Goal: Task Accomplishment & Management: Complete application form

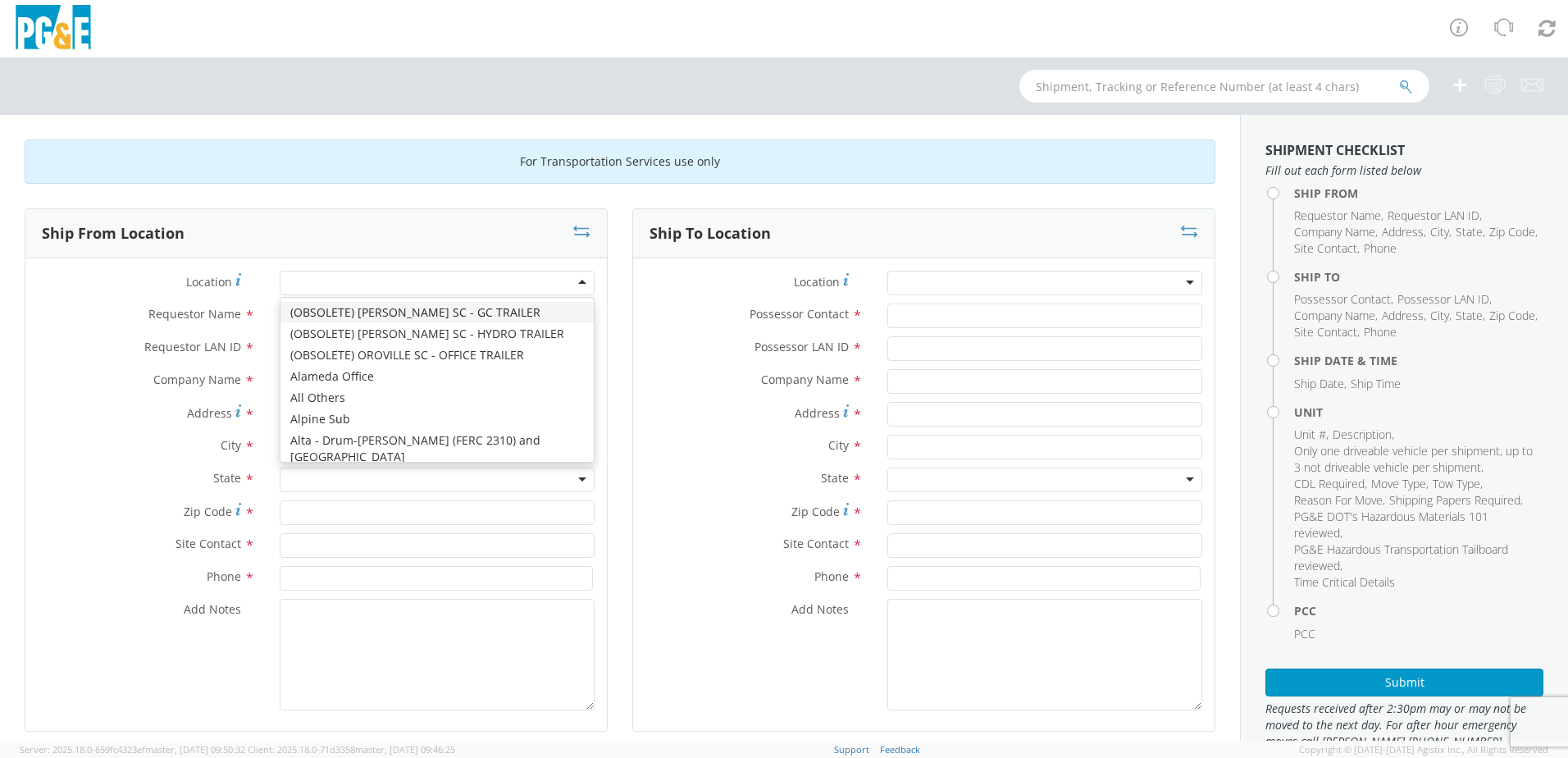
click at [576, 285] on div at bounding box center [437, 283] width 315 height 25
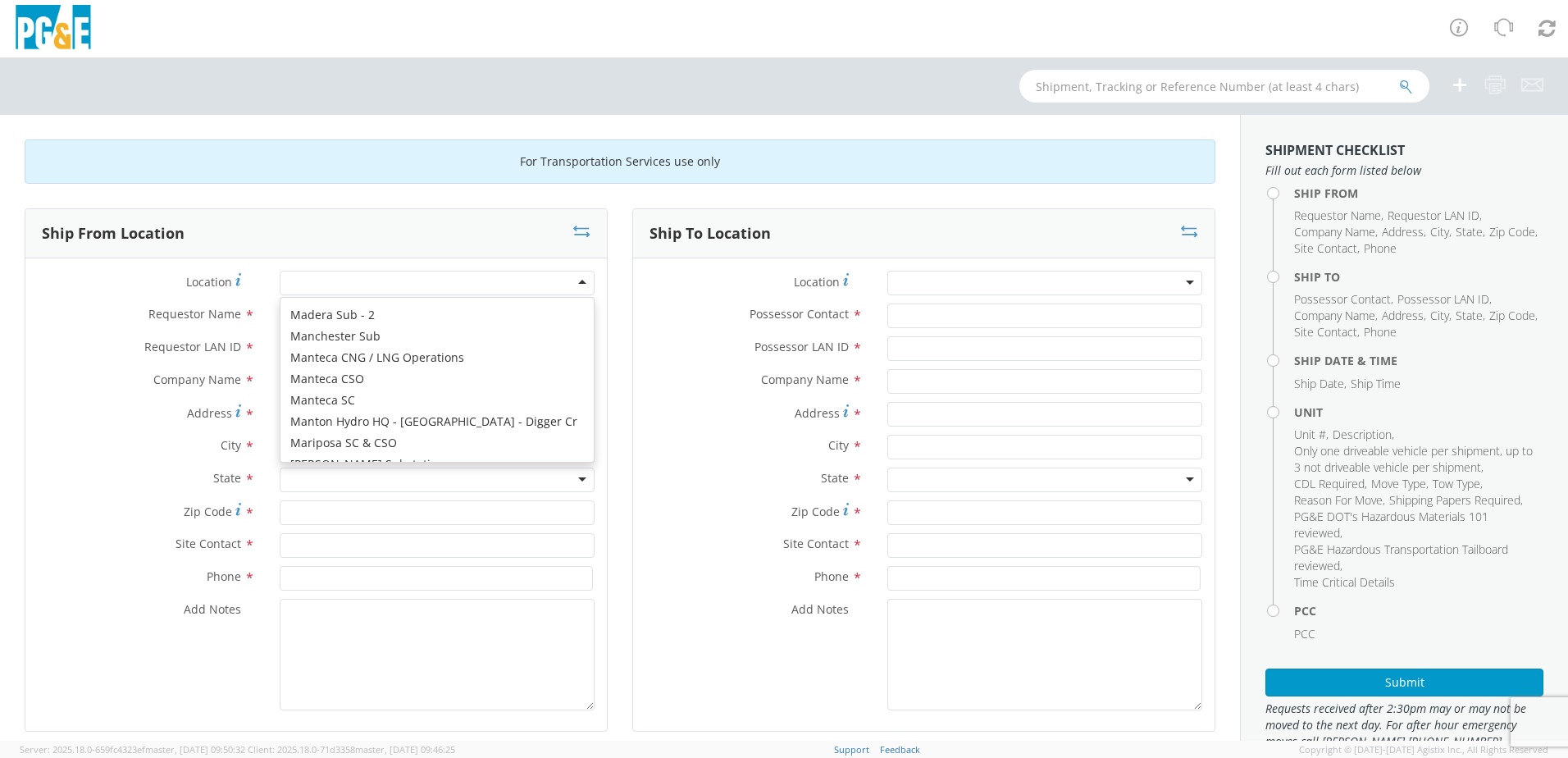
scroll to position [5499, 0]
type input "PG&E"
type input "[STREET_ADDRESS]"
type input "Monterey"
type input "93940"
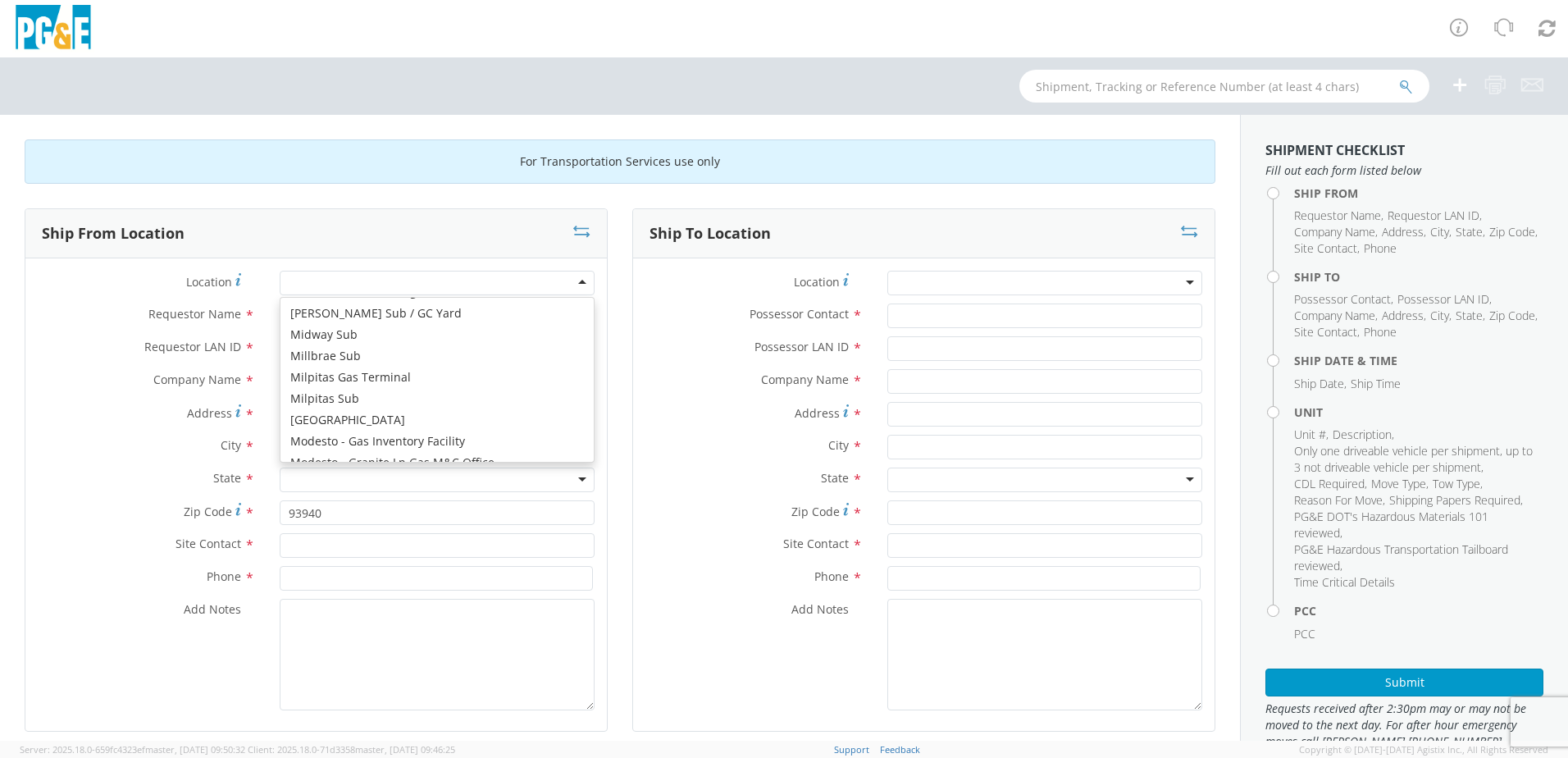
scroll to position [0, 0]
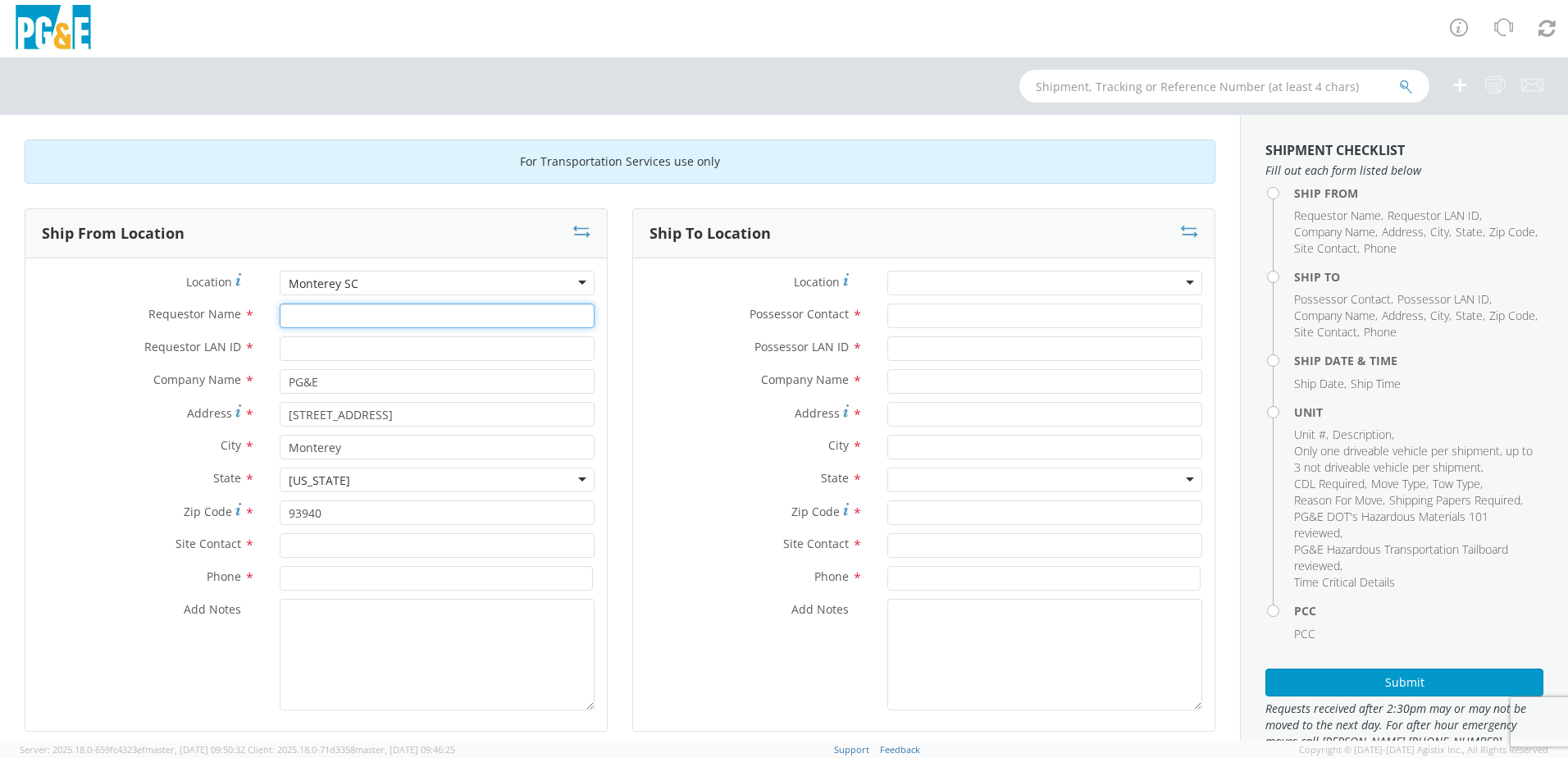
click at [322, 321] on input "Requestor Name *" at bounding box center [437, 315] width 315 height 25
type input "[DEMOGRAPHIC_DATA][PERSON_NAME]"
click at [342, 348] on input "Requestor LAN ID *" at bounding box center [437, 348] width 315 height 25
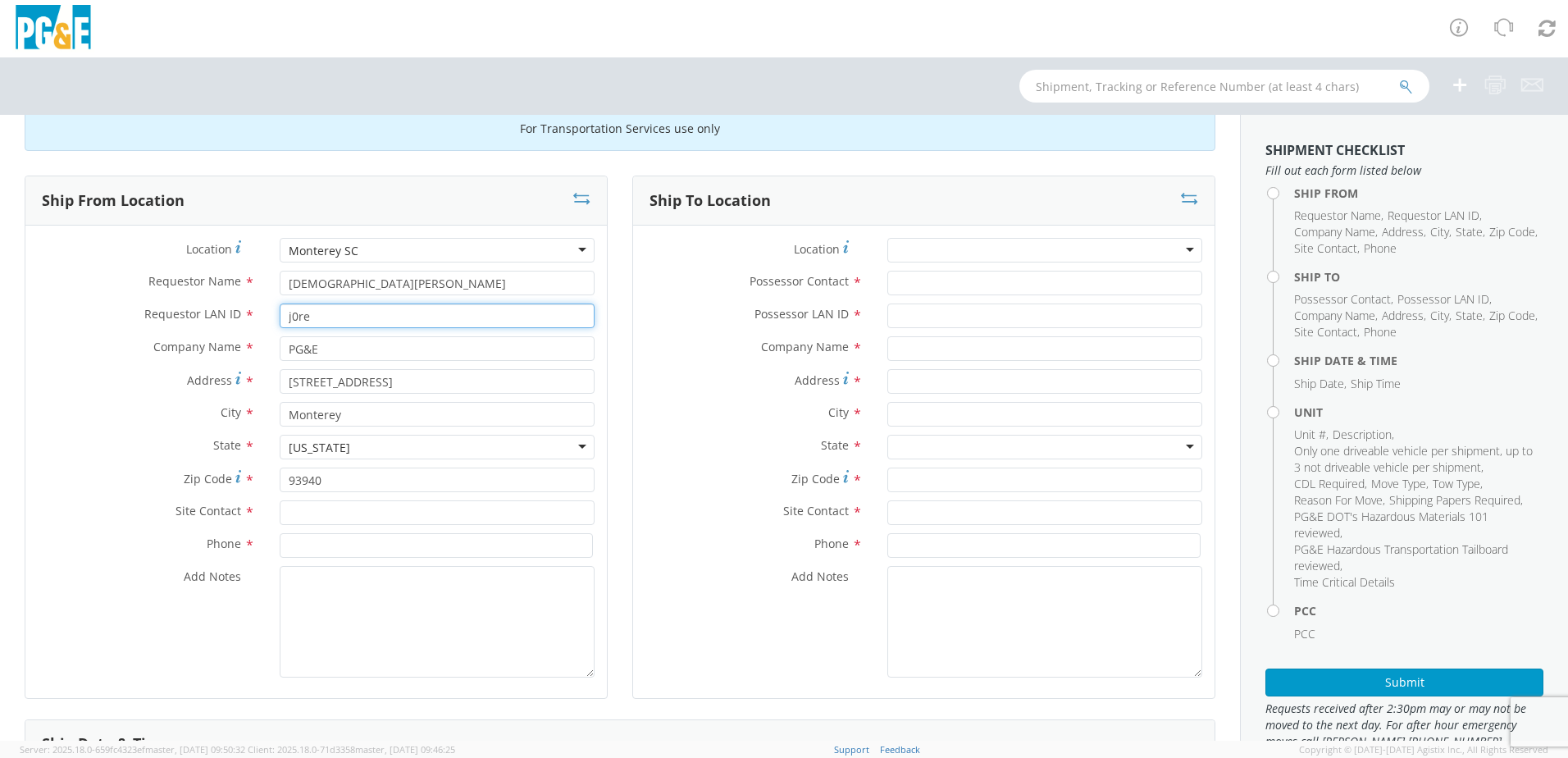
scroll to position [82, 0]
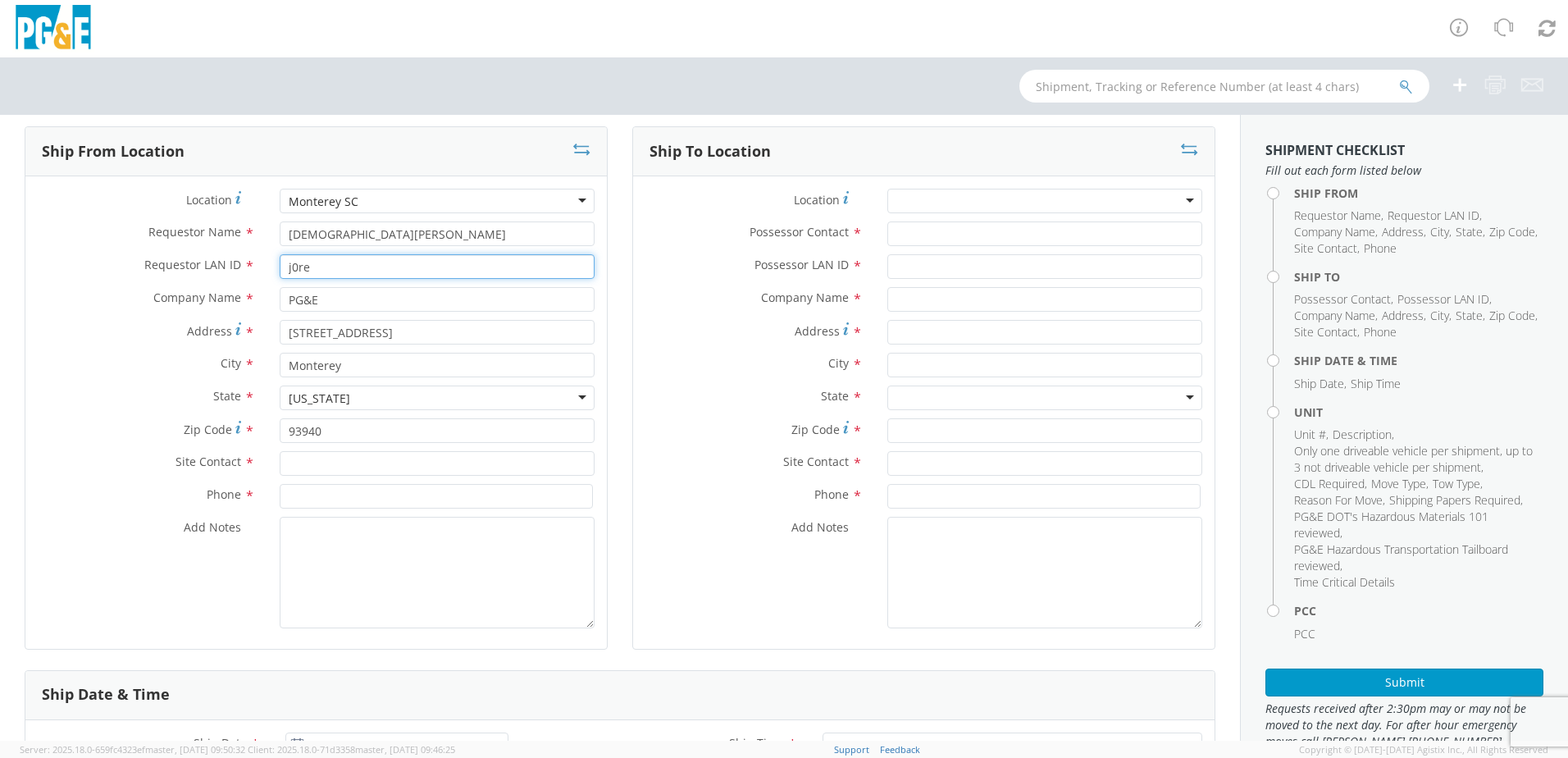
type input "j0re"
click at [389, 471] on input "text" at bounding box center [437, 463] width 315 height 25
type input "[PERSON_NAME]"
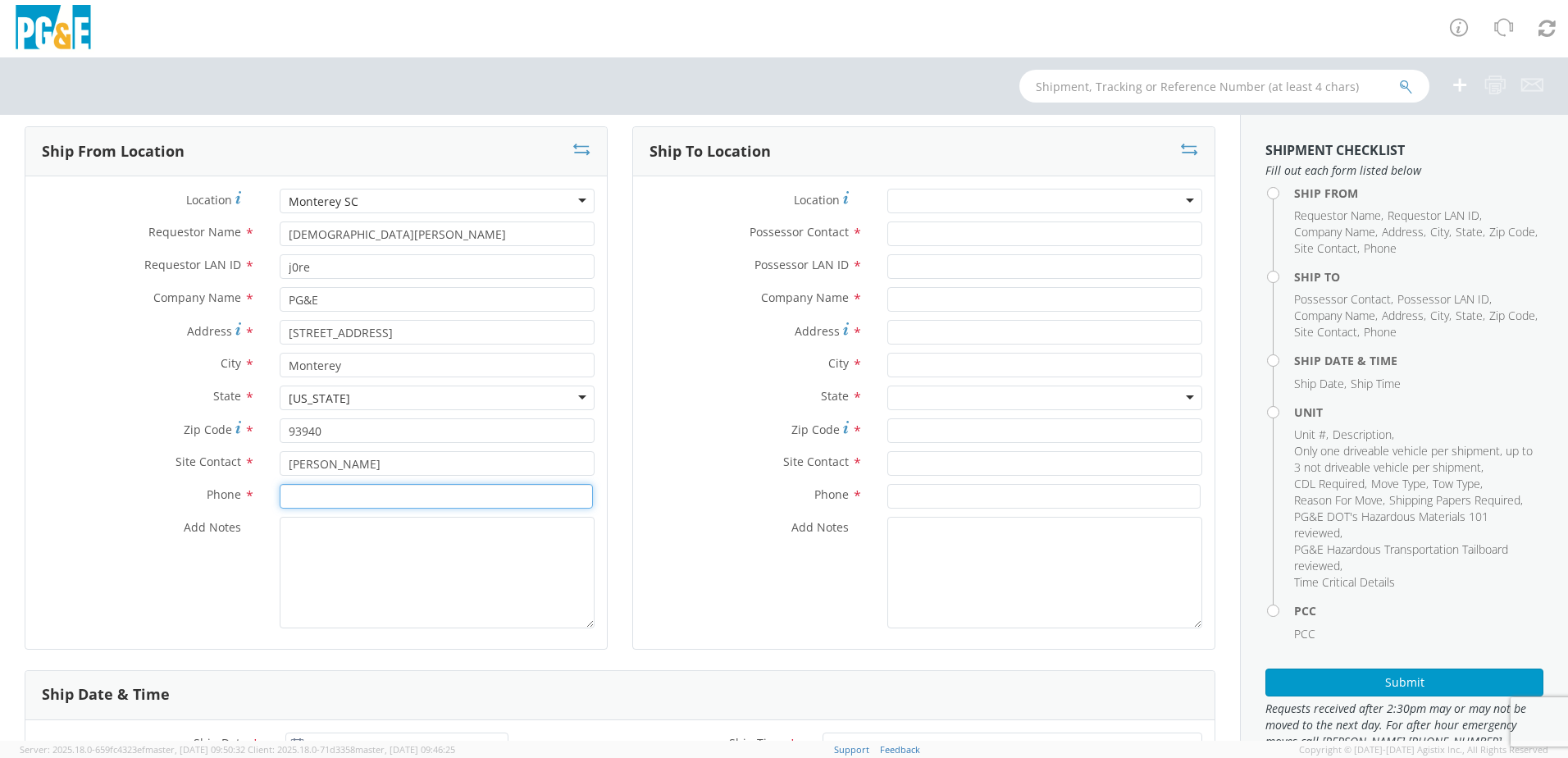
click at [397, 498] on input at bounding box center [436, 496] width 313 height 25
type input "[PHONE_NUMBER]"
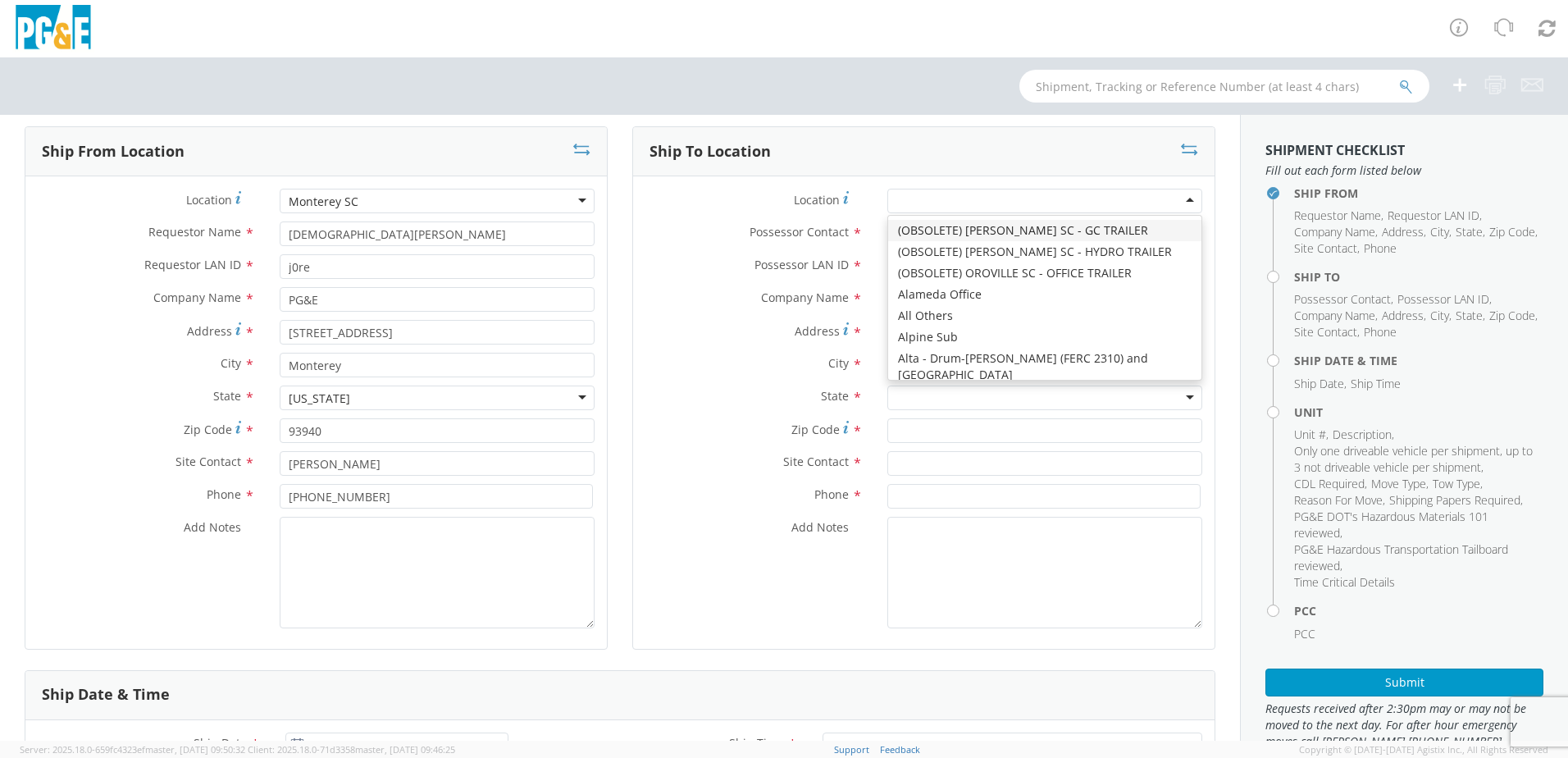
click at [1179, 201] on div at bounding box center [1045, 201] width 315 height 25
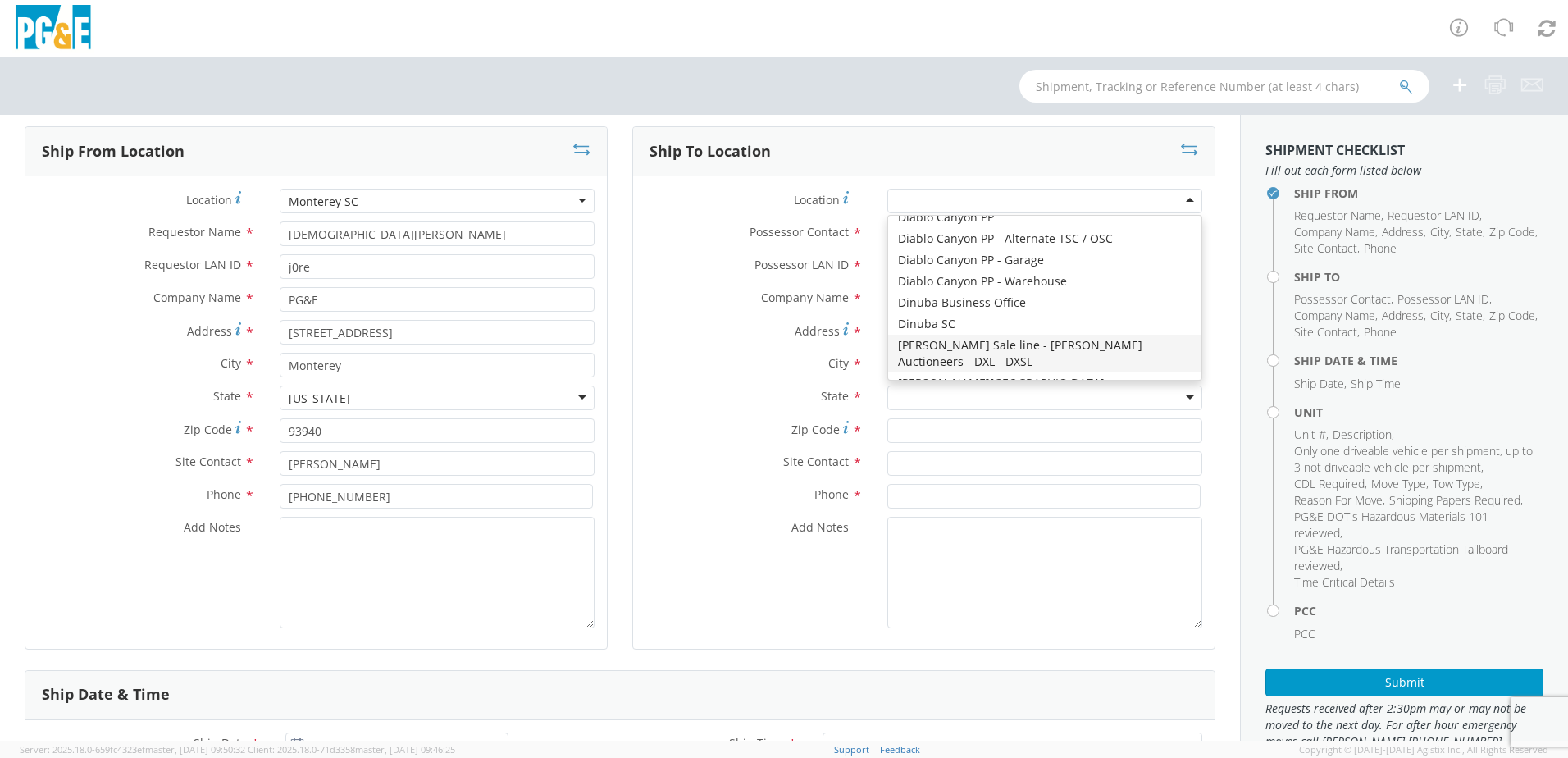
type input "PG&E"
type input "[STREET_ADDRESS][PERSON_NAME]"
type input "[PERSON_NAME]"
type input "95620"
type input "[PHONE_NUMBER]"
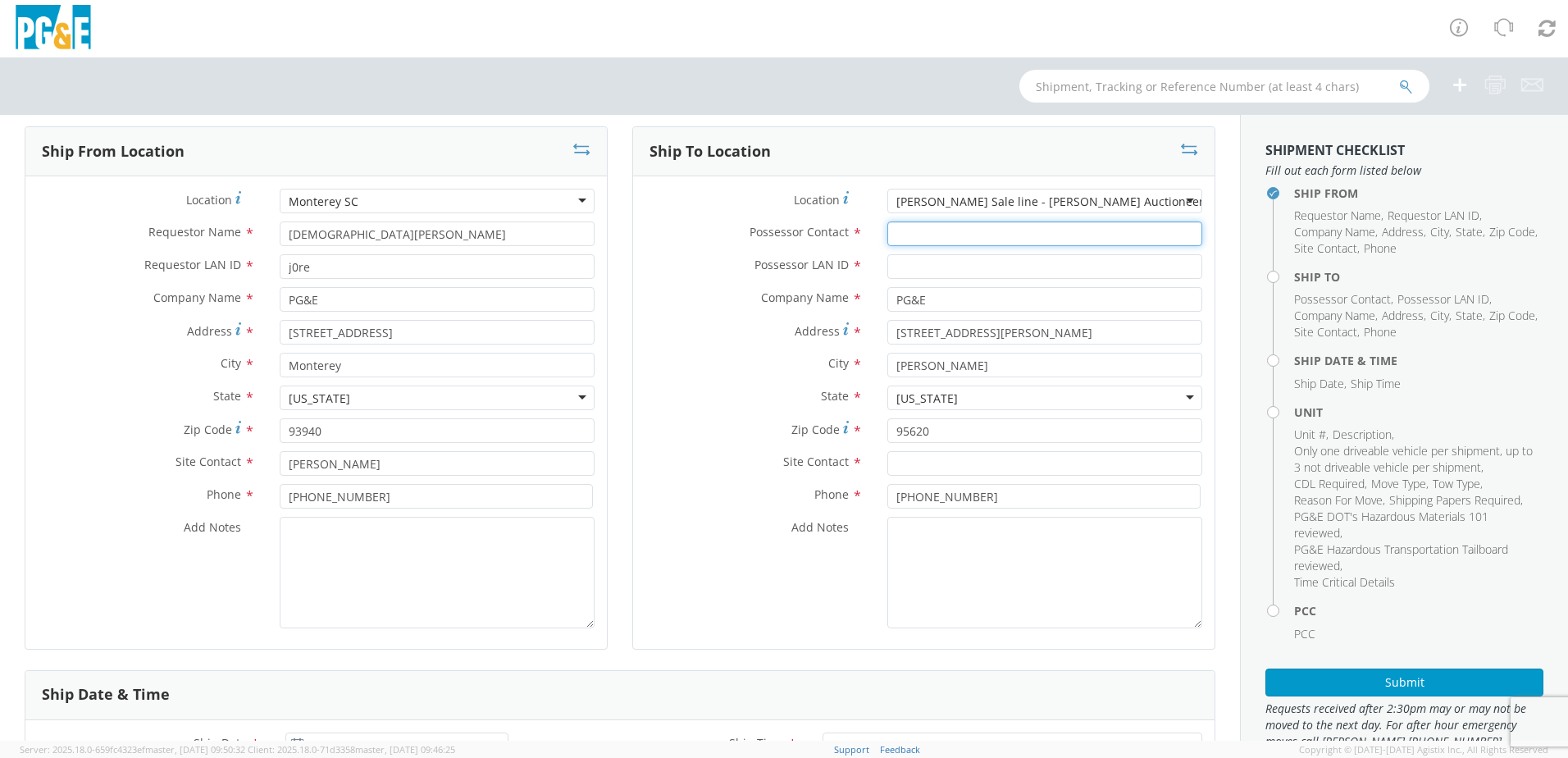
click at [908, 234] on input "Possessor Contact *" at bounding box center [1045, 233] width 315 height 25
type input "[PERSON_NAME]"
click at [953, 273] on input "Possessor LAN ID *" at bounding box center [1045, 266] width 315 height 25
type input "DXSL"
click at [958, 465] on input "text" at bounding box center [1045, 463] width 315 height 25
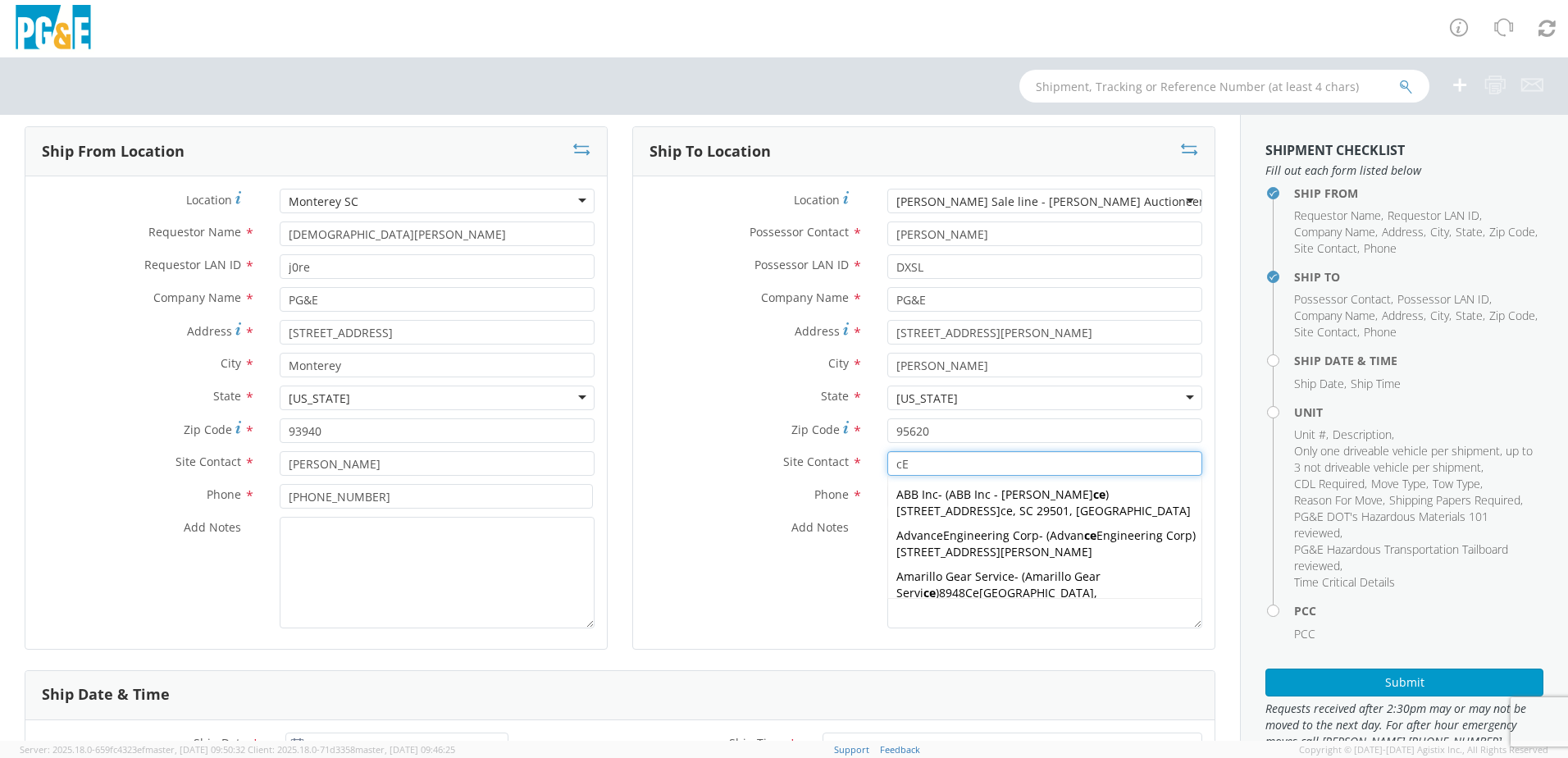
type input "c"
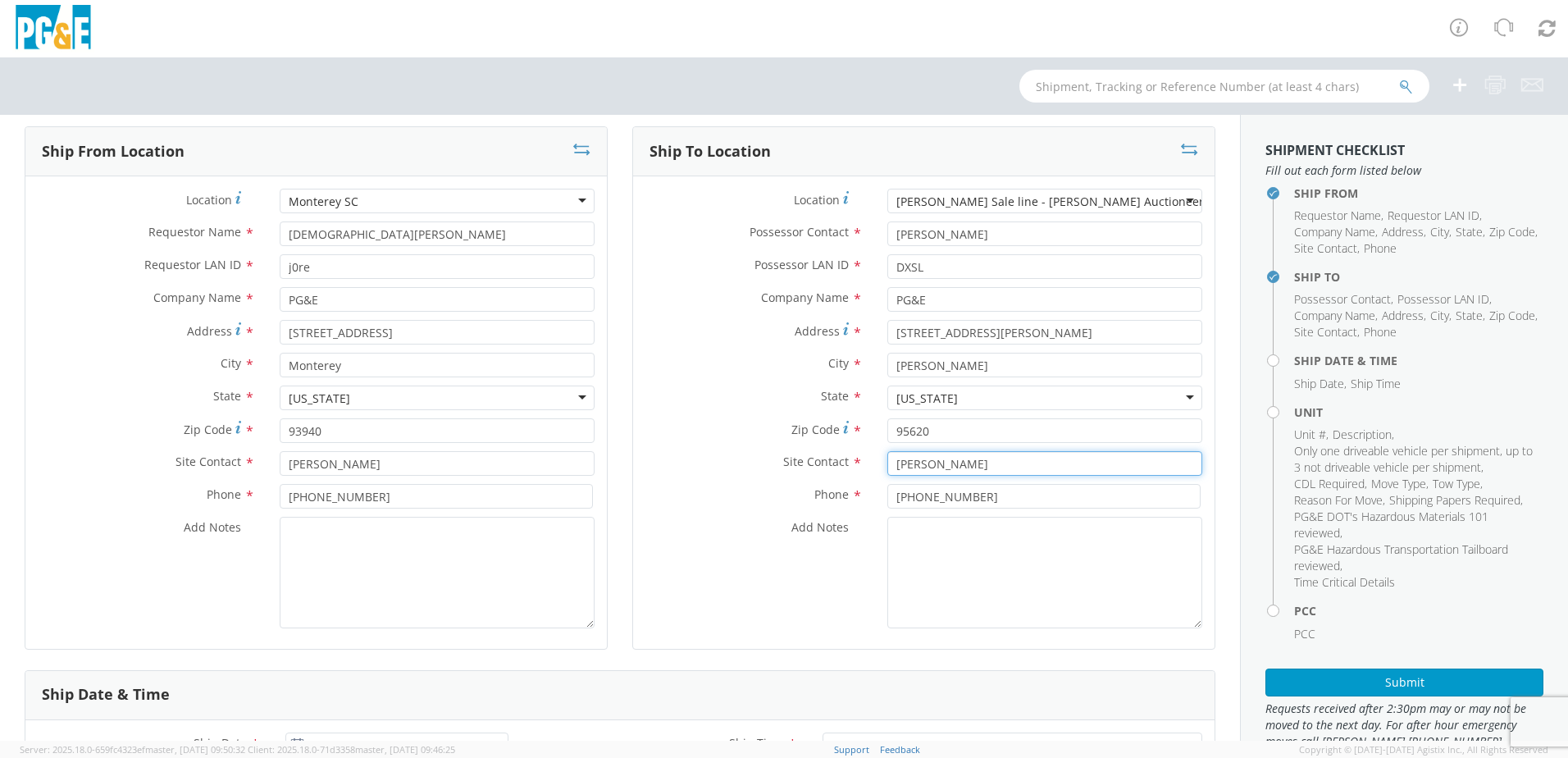
type input "[PERSON_NAME]"
click at [1015, 499] on input "[PHONE_NUMBER]" at bounding box center [1044, 496] width 313 height 25
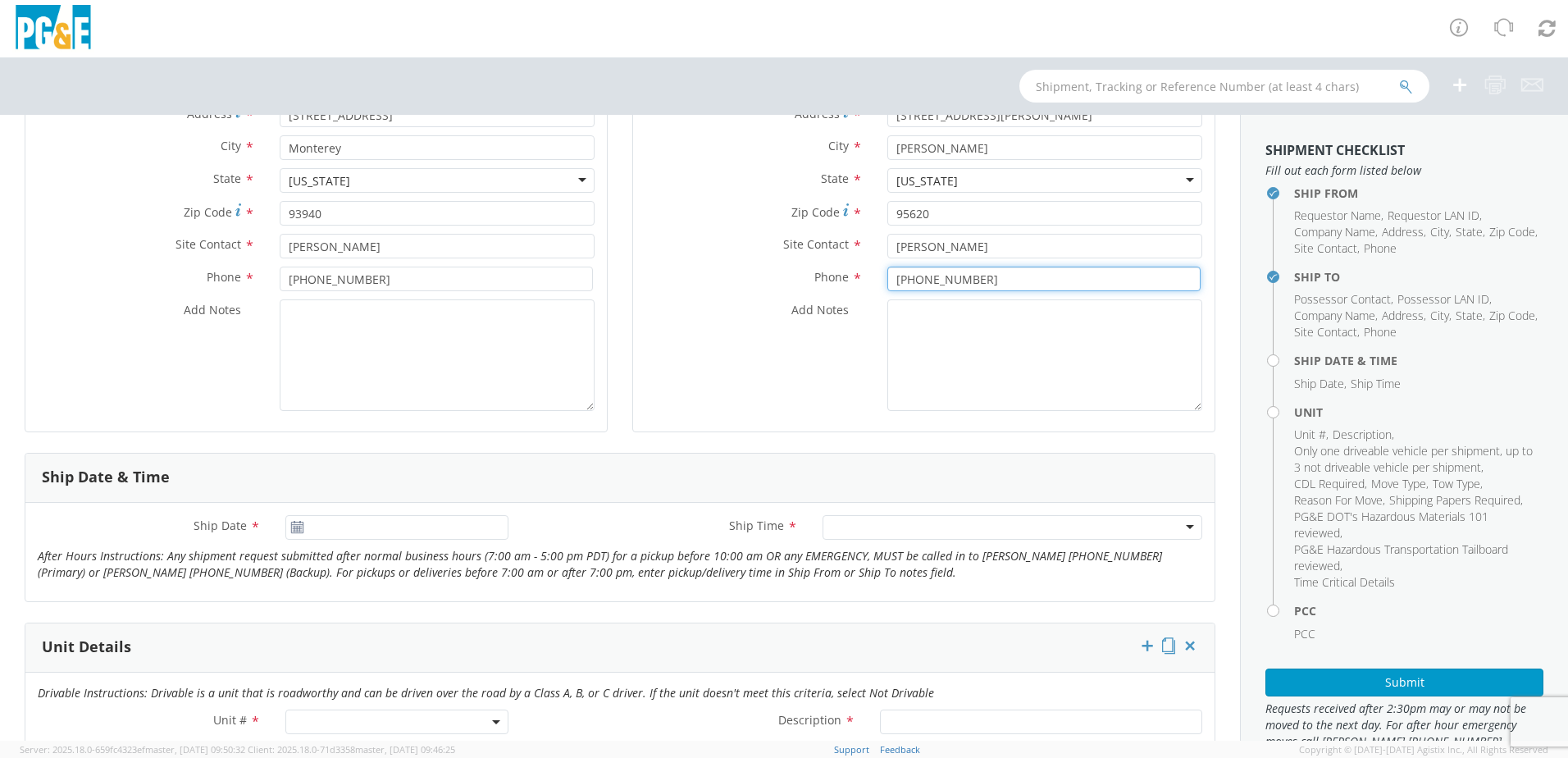
scroll to position [328, 0]
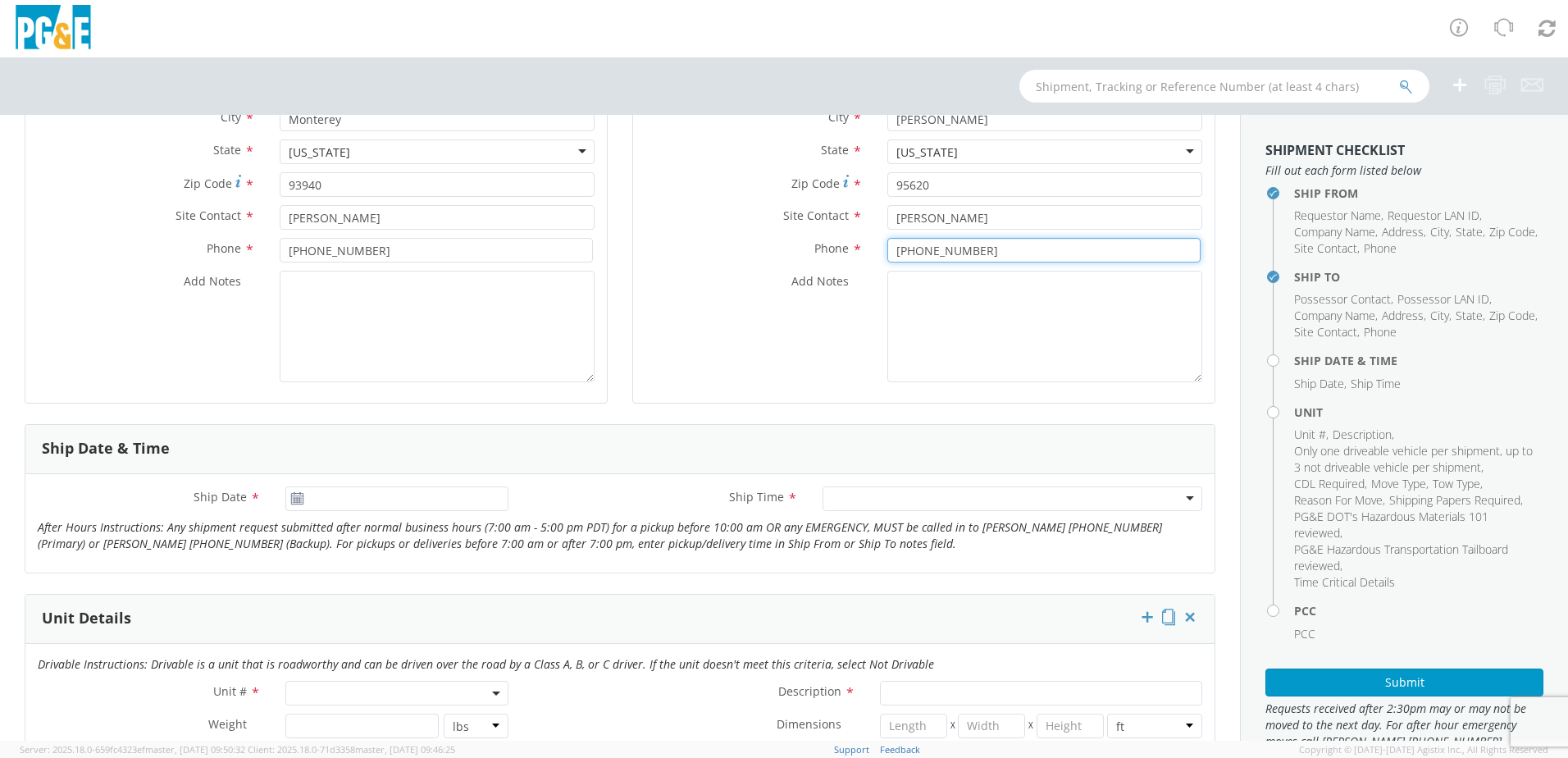
type input "[PHONE_NUMBER]"
type input "[DATE]"
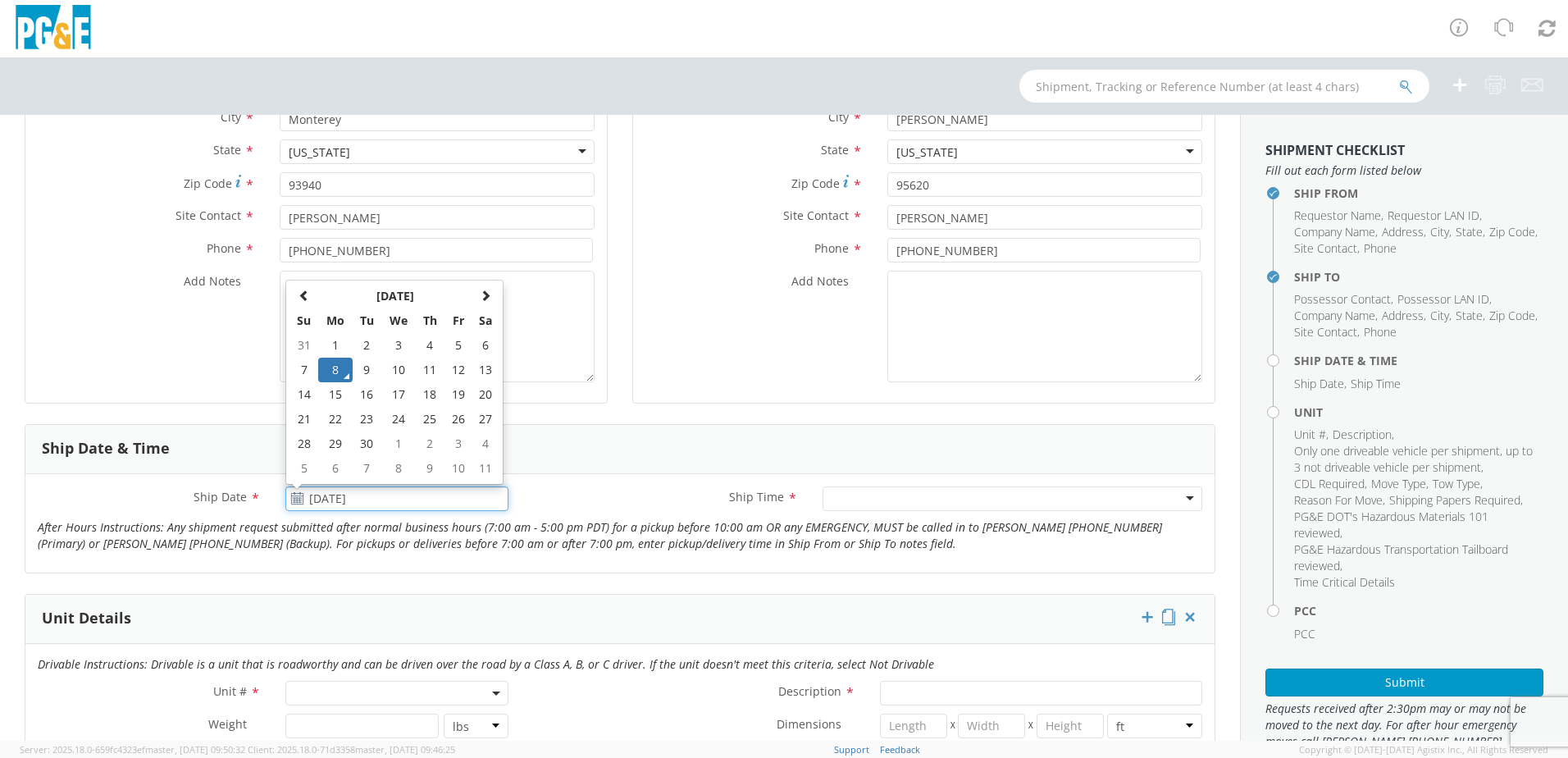
click at [346, 498] on input "[DATE]" at bounding box center [397, 498] width 223 height 25
click at [336, 375] on td "8" at bounding box center [335, 369] width 34 height 25
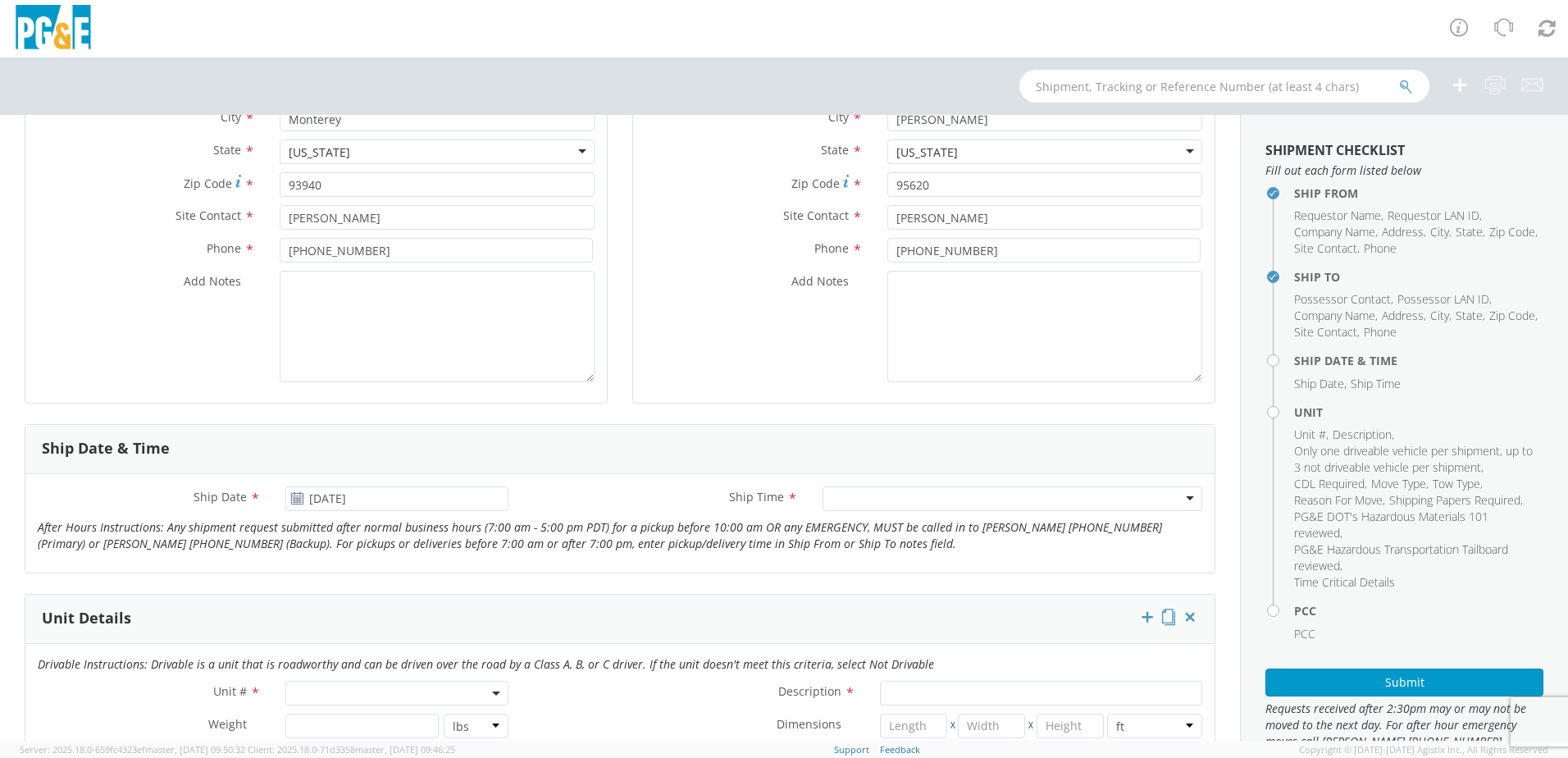
click at [1179, 497] on div at bounding box center [1012, 498] width 379 height 25
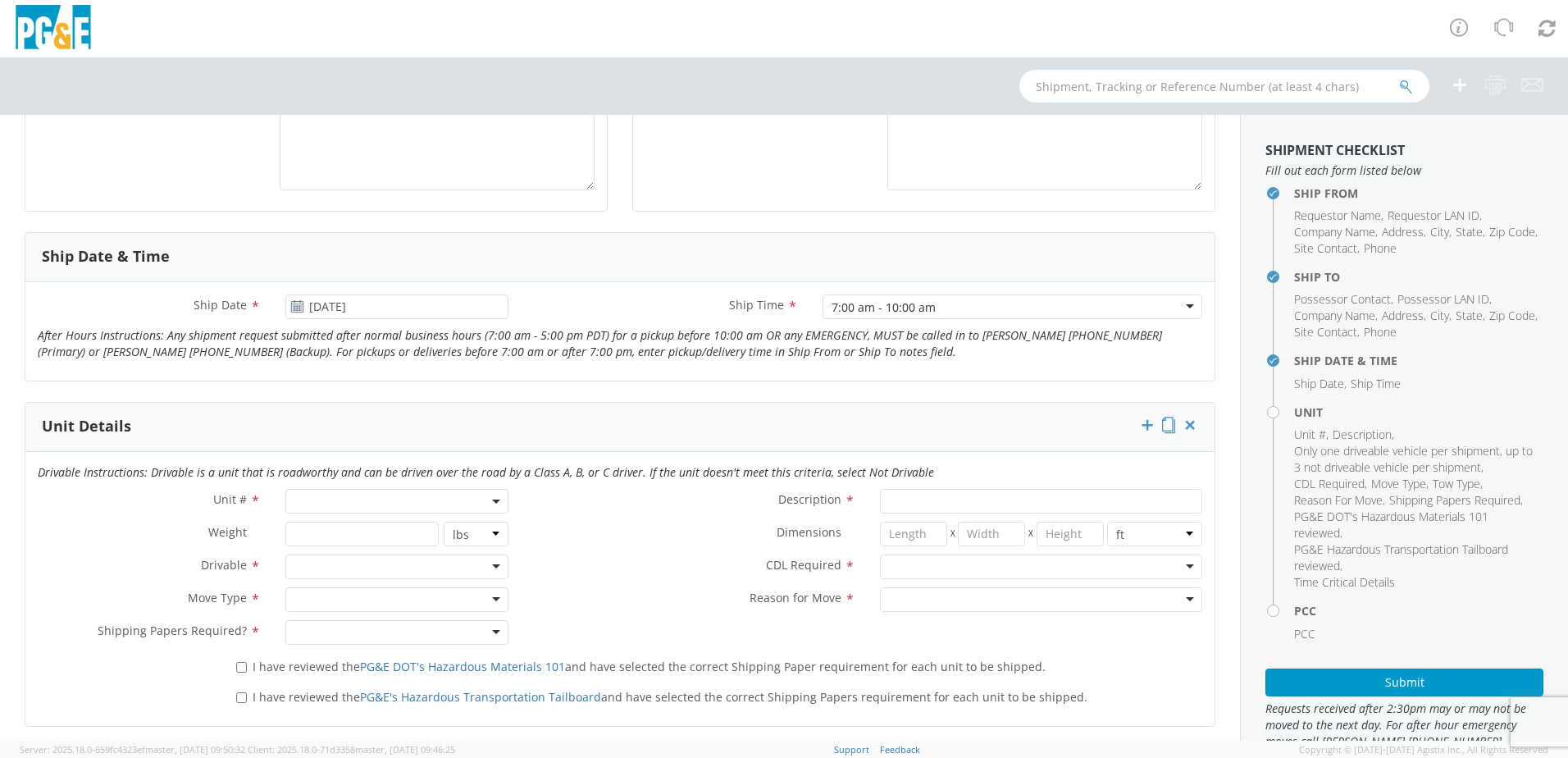
scroll to position [574, 0]
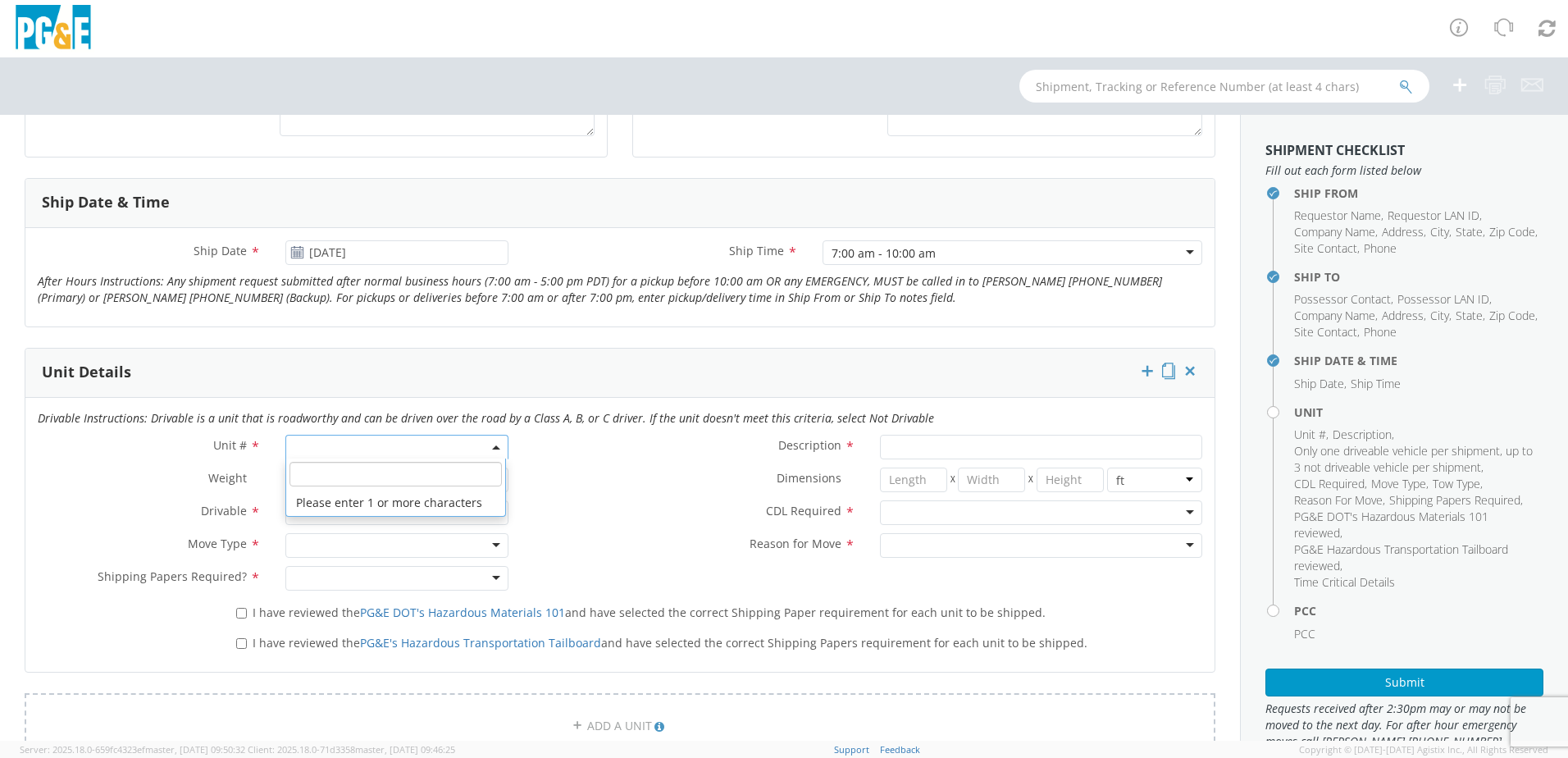
click at [354, 445] on span at bounding box center [397, 447] width 223 height 25
click at [361, 466] on input "search" at bounding box center [395, 473] width 213 height 25
type input "B27058"
type input "PICKUP; 1/2T 4x4"
type input "7300"
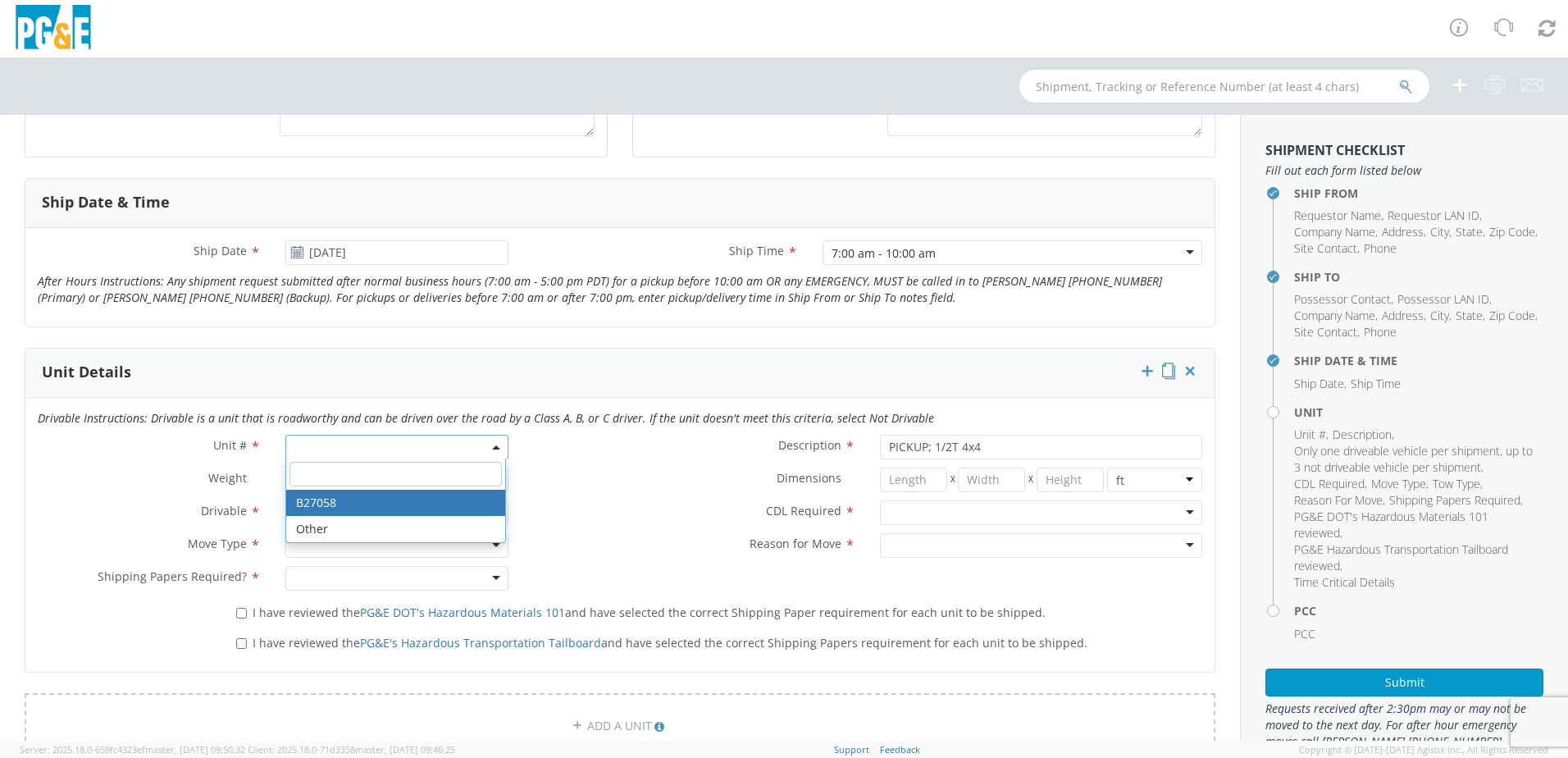
select select "B27058"
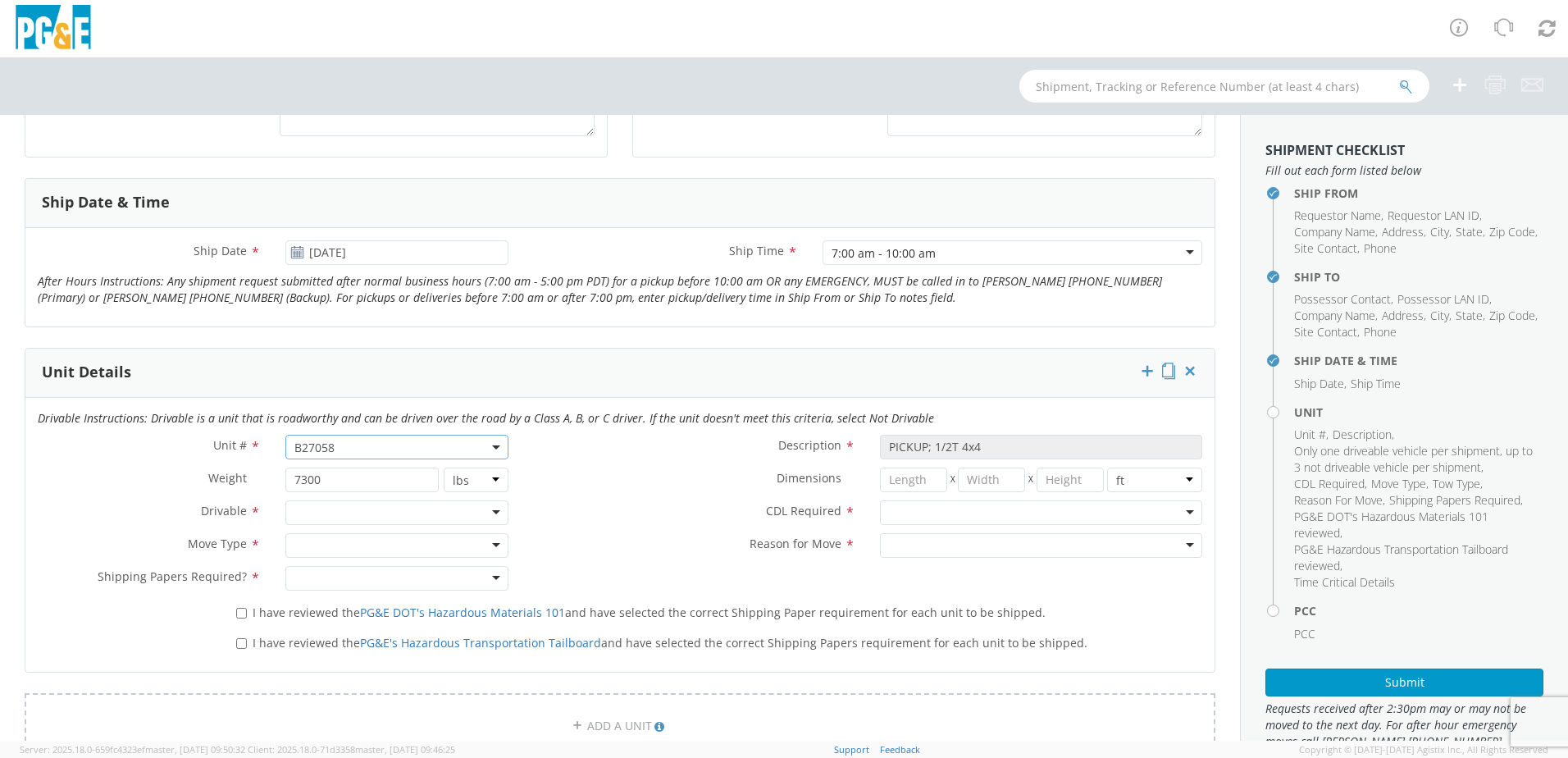
click at [492, 510] on div at bounding box center [397, 512] width 223 height 25
click at [491, 541] on div at bounding box center [397, 545] width 223 height 25
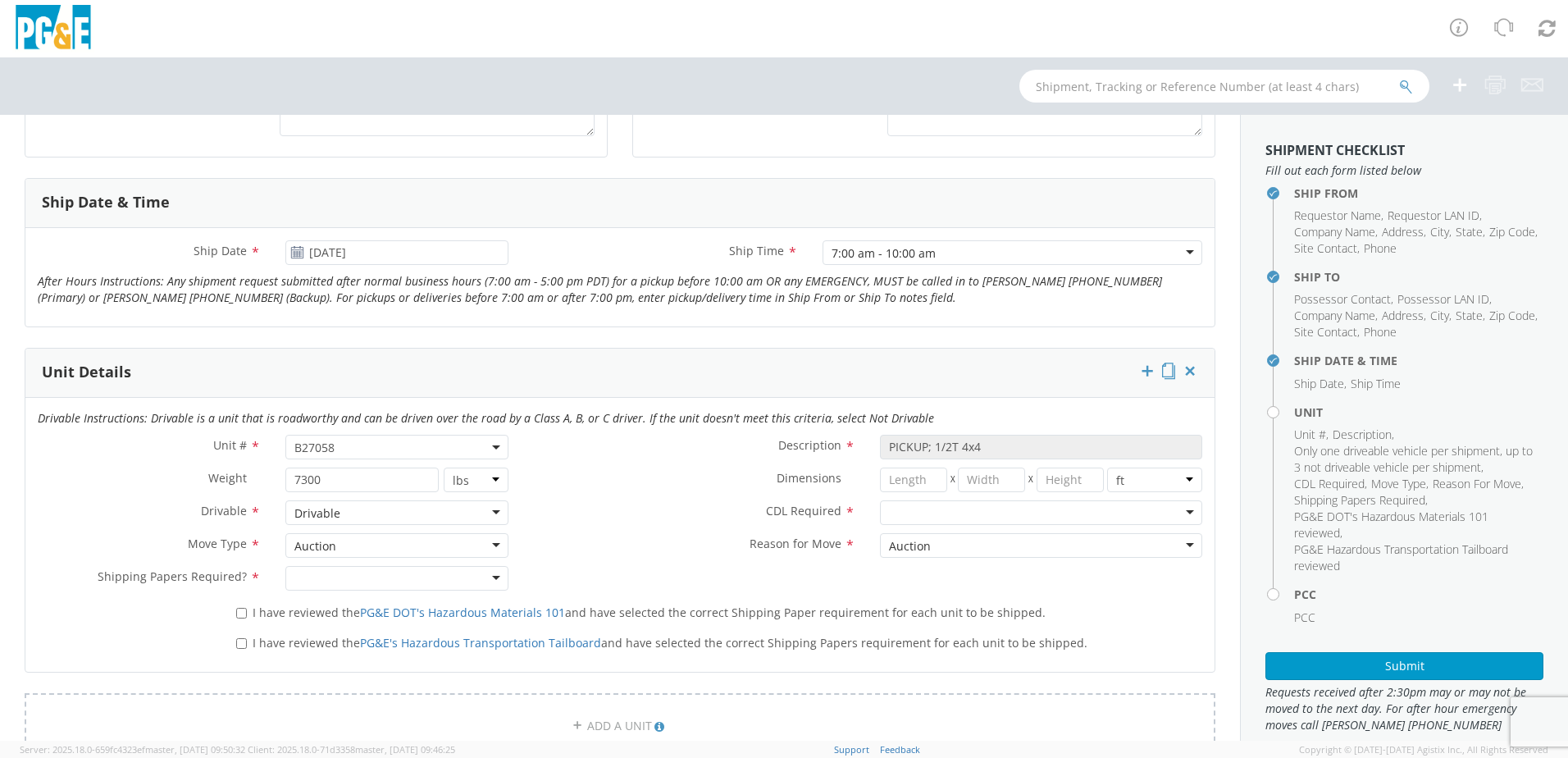
click at [1180, 511] on div at bounding box center [1041, 512] width 322 height 25
click at [242, 610] on input "I have reviewed the PG&E DOT's Hazardous Materials 101 and have selected the co…" at bounding box center [241, 613] width 11 height 11
checkbox input "true"
click at [239, 641] on input "I have reviewed the PG&E's Hazardous Transportation Tailboard and have selected…" at bounding box center [241, 644] width 11 height 11
checkbox input "true"
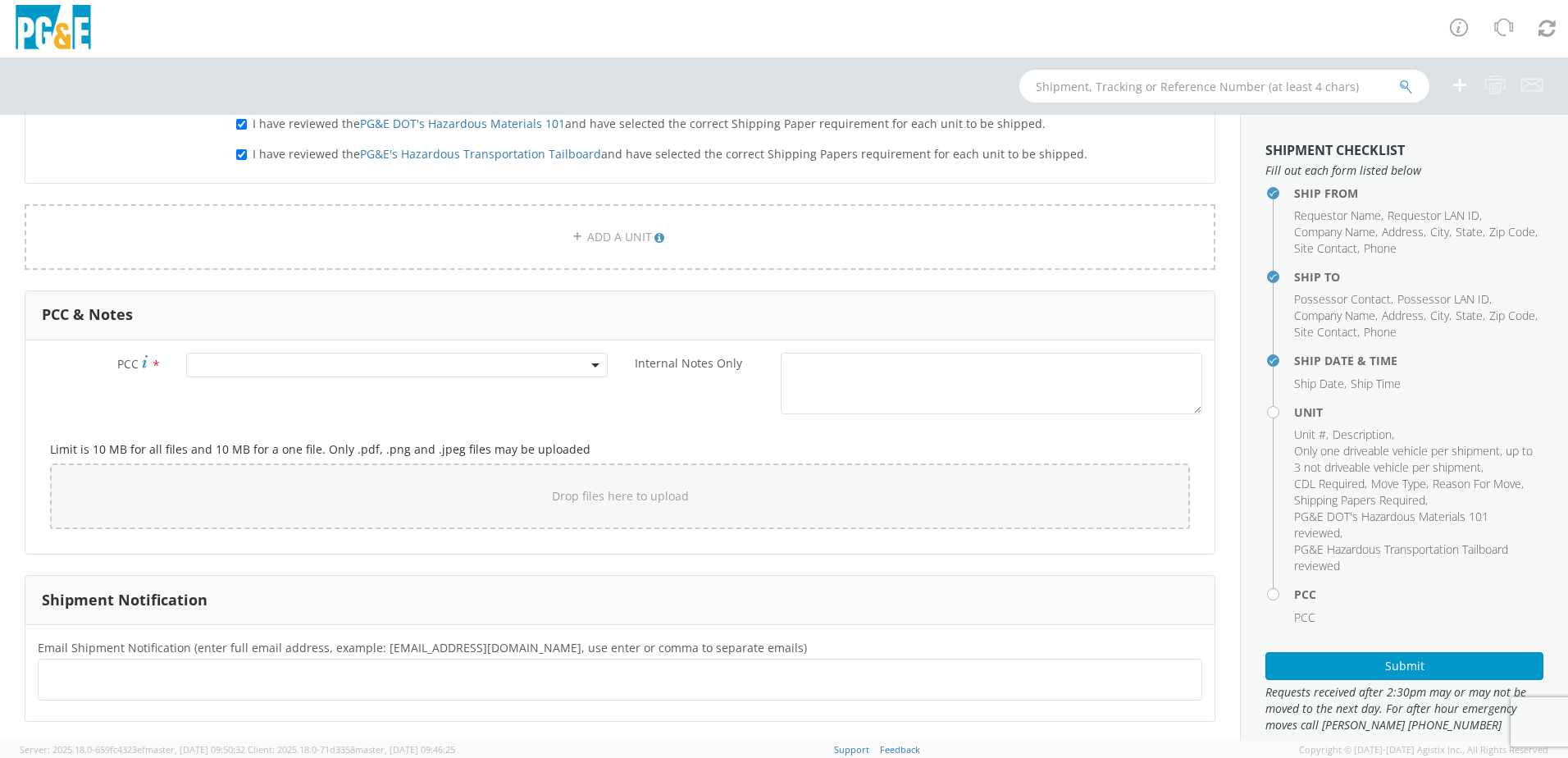
scroll to position [1067, 0]
click at [243, 358] on span at bounding box center [397, 361] width 422 height 25
paste input "11307"
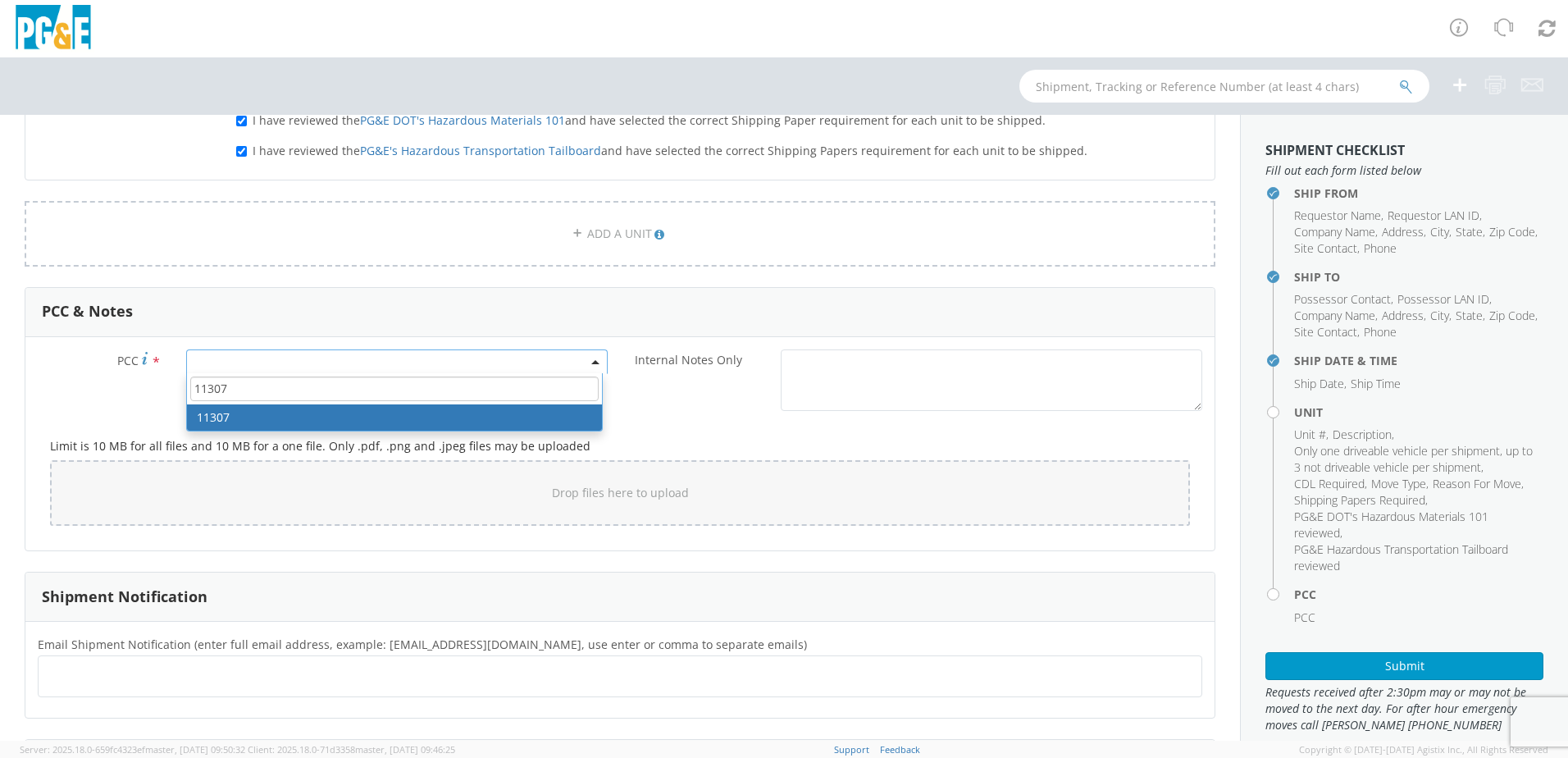
type input "11307"
select select "11307"
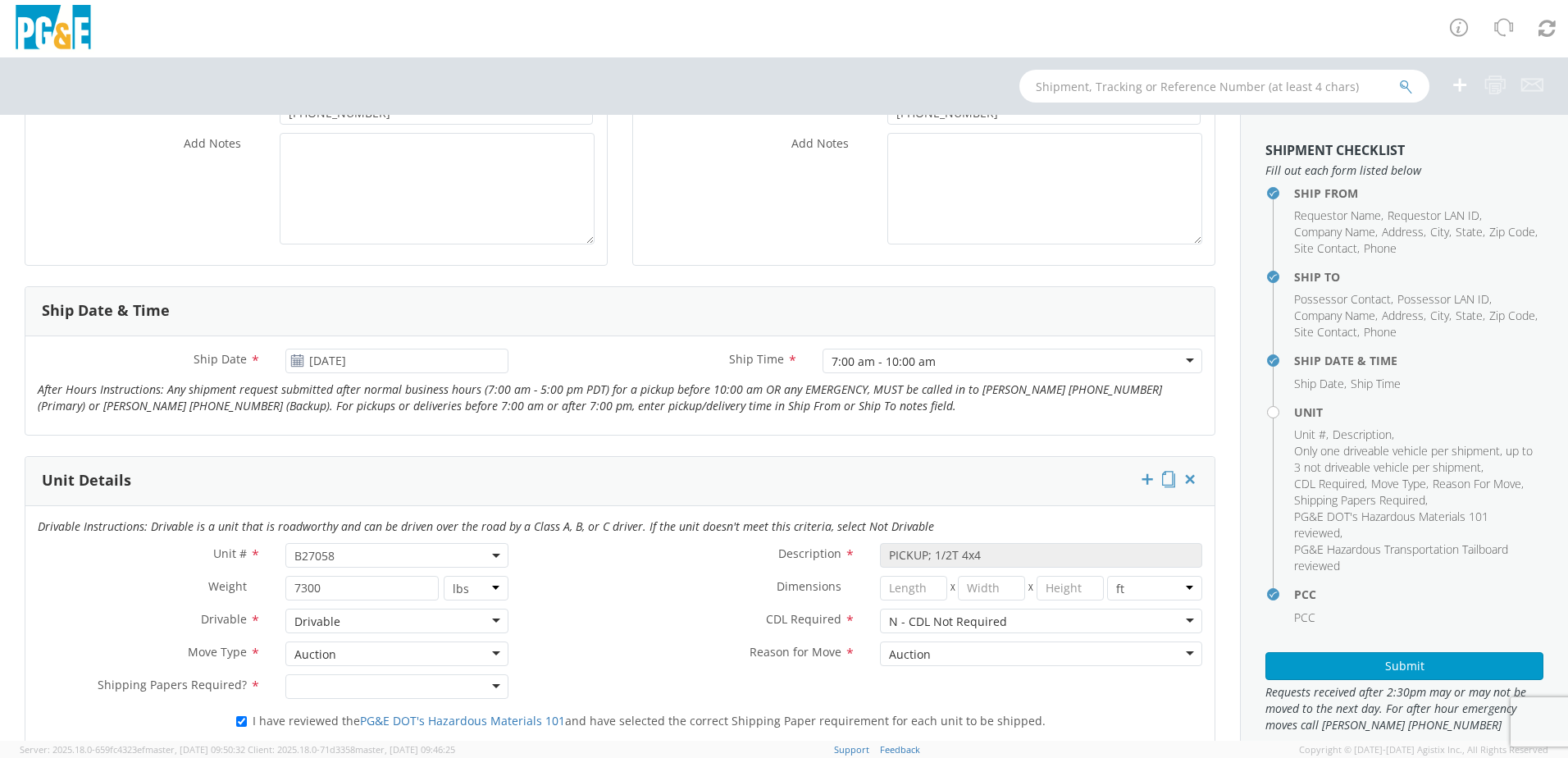
scroll to position [492, 0]
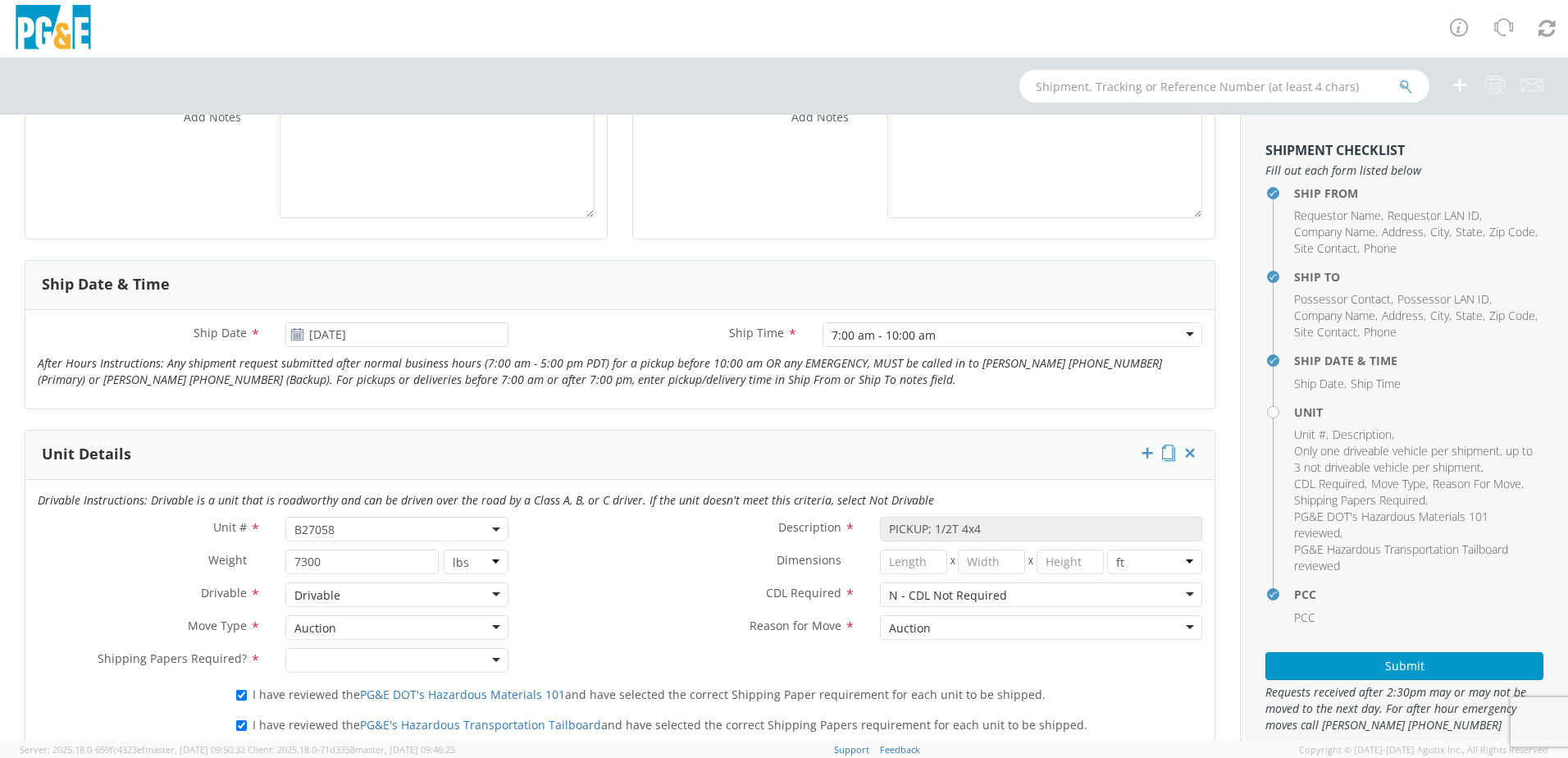
click at [1294, 412] on h4 "Unit" at bounding box center [1418, 412] width 250 height 12
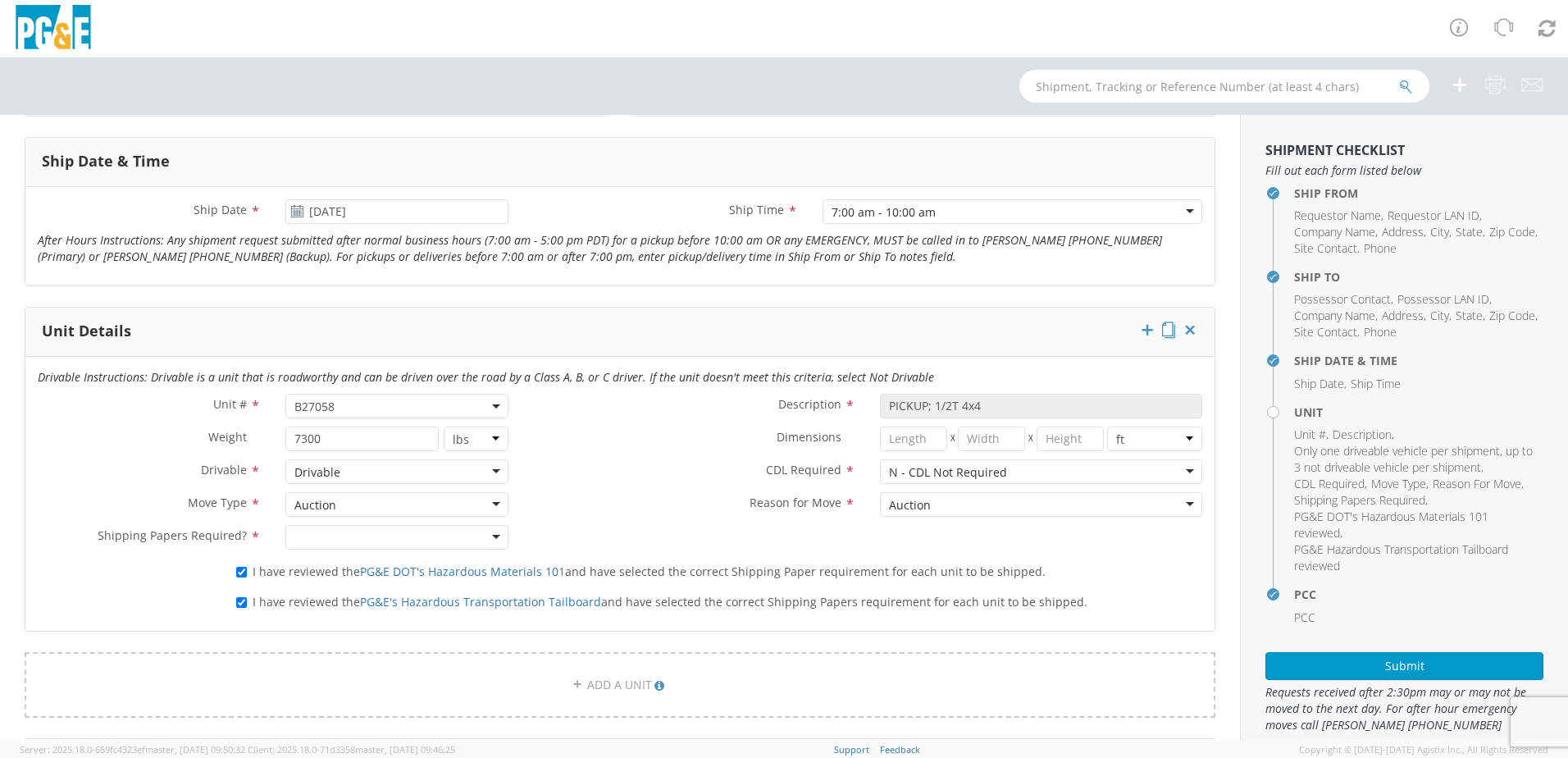
scroll to position [656, 0]
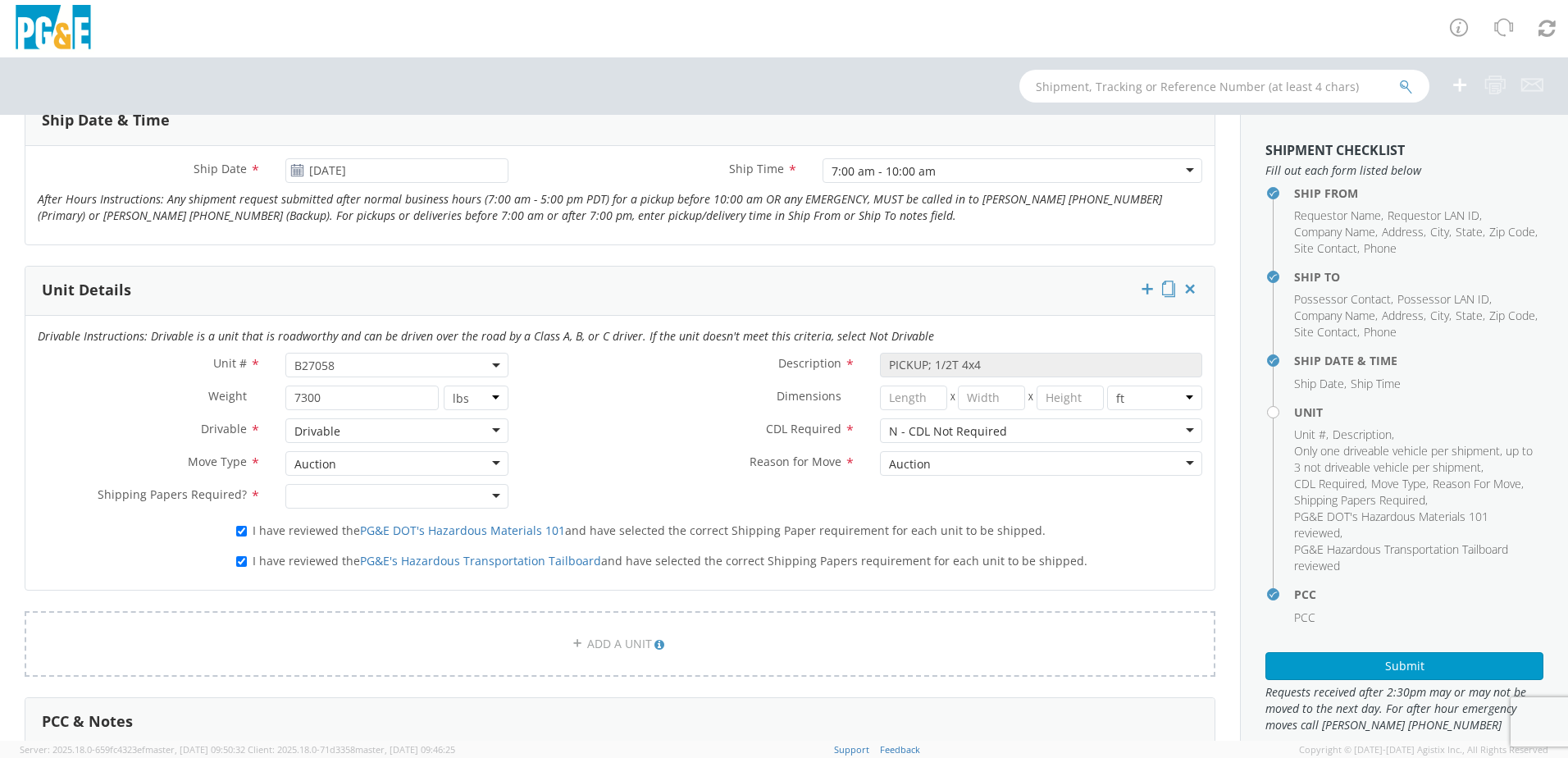
click at [495, 362] on span at bounding box center [497, 365] width 4 height 25
click at [315, 369] on span "B27058" at bounding box center [397, 365] width 205 height 16
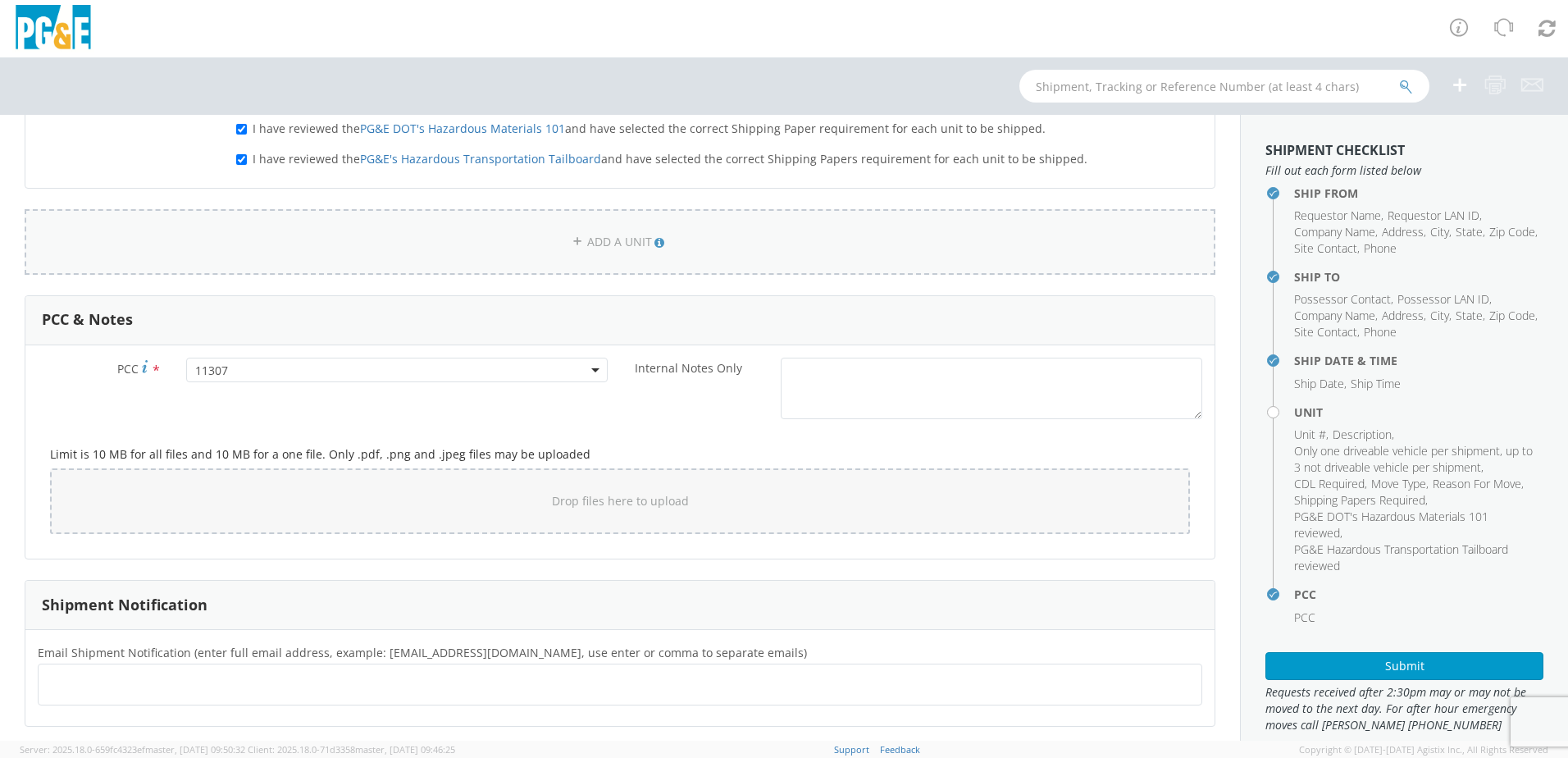
scroll to position [1226, 0]
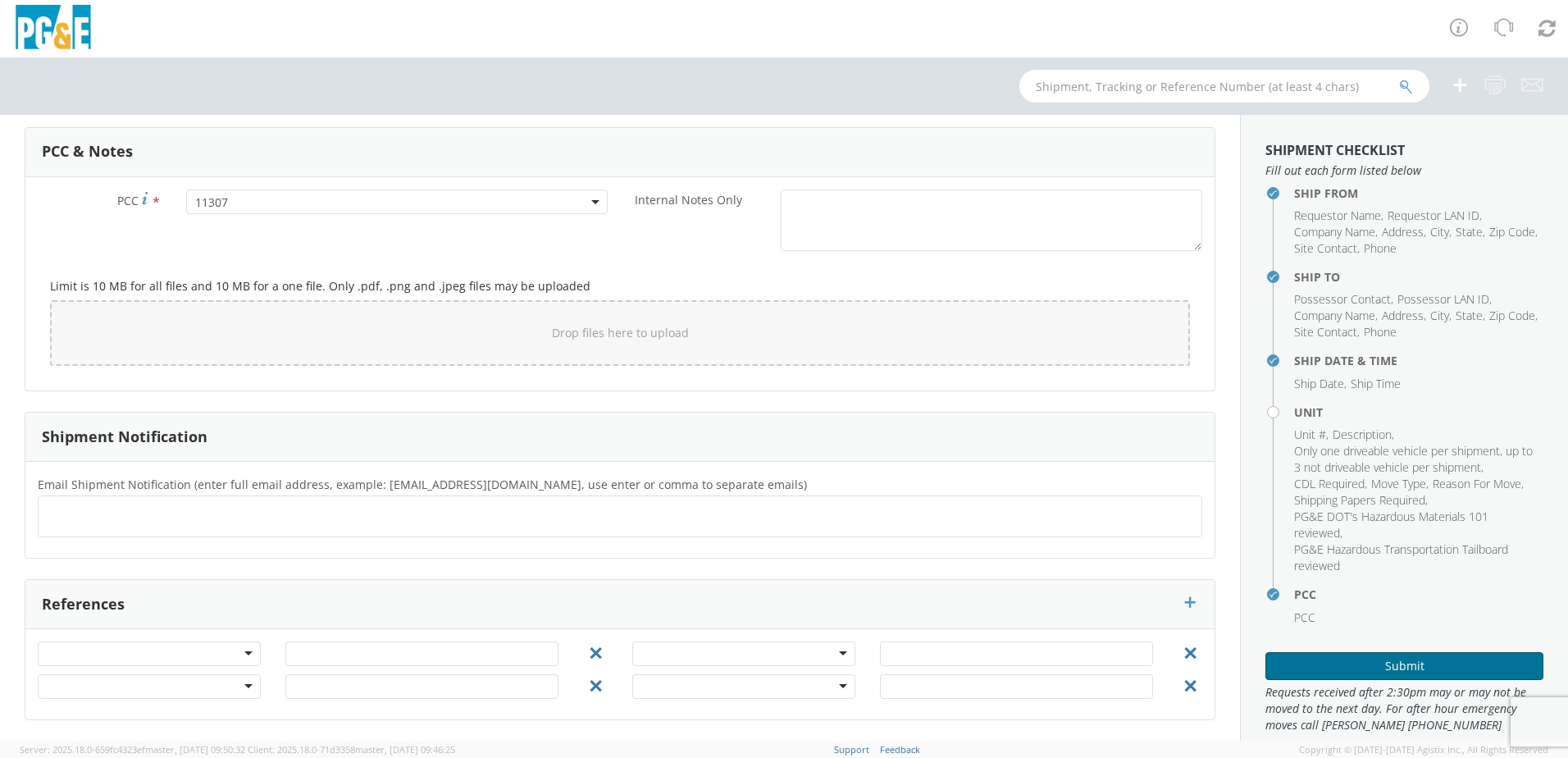
click at [1493, 662] on button "Submit" at bounding box center [1404, 666] width 278 height 28
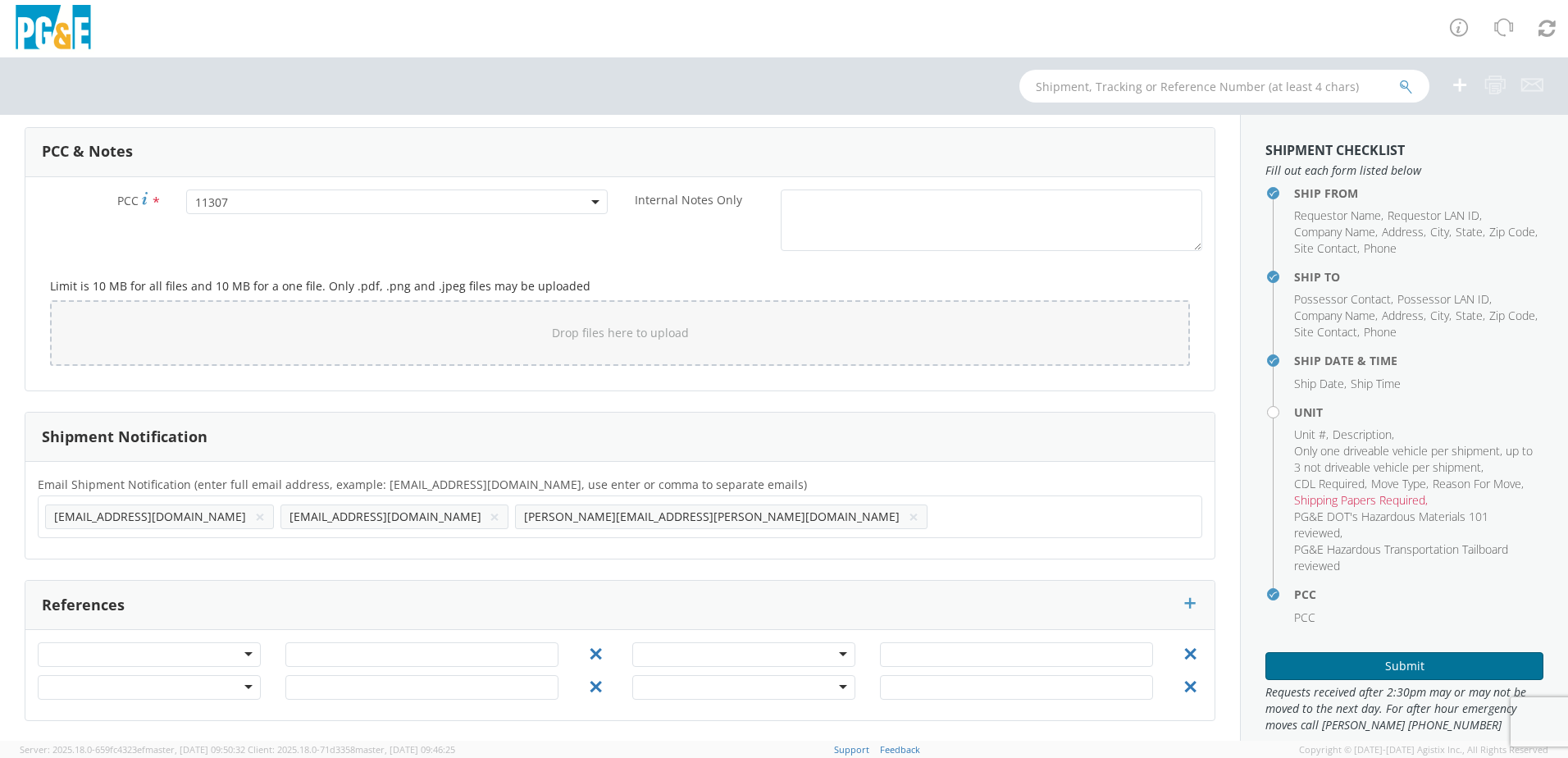
click at [1327, 667] on button "Submit" at bounding box center [1404, 666] width 278 height 28
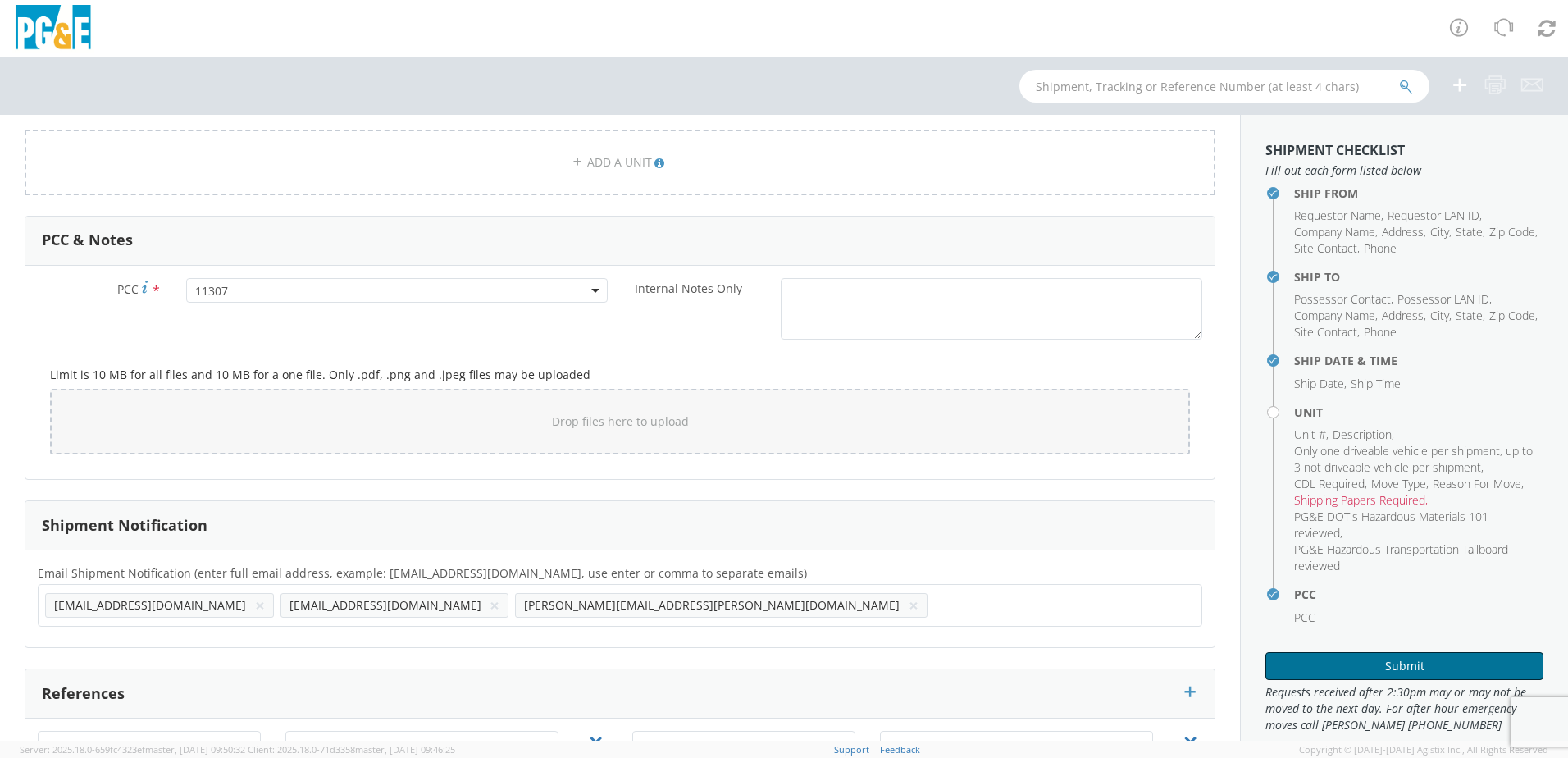
scroll to position [816, 0]
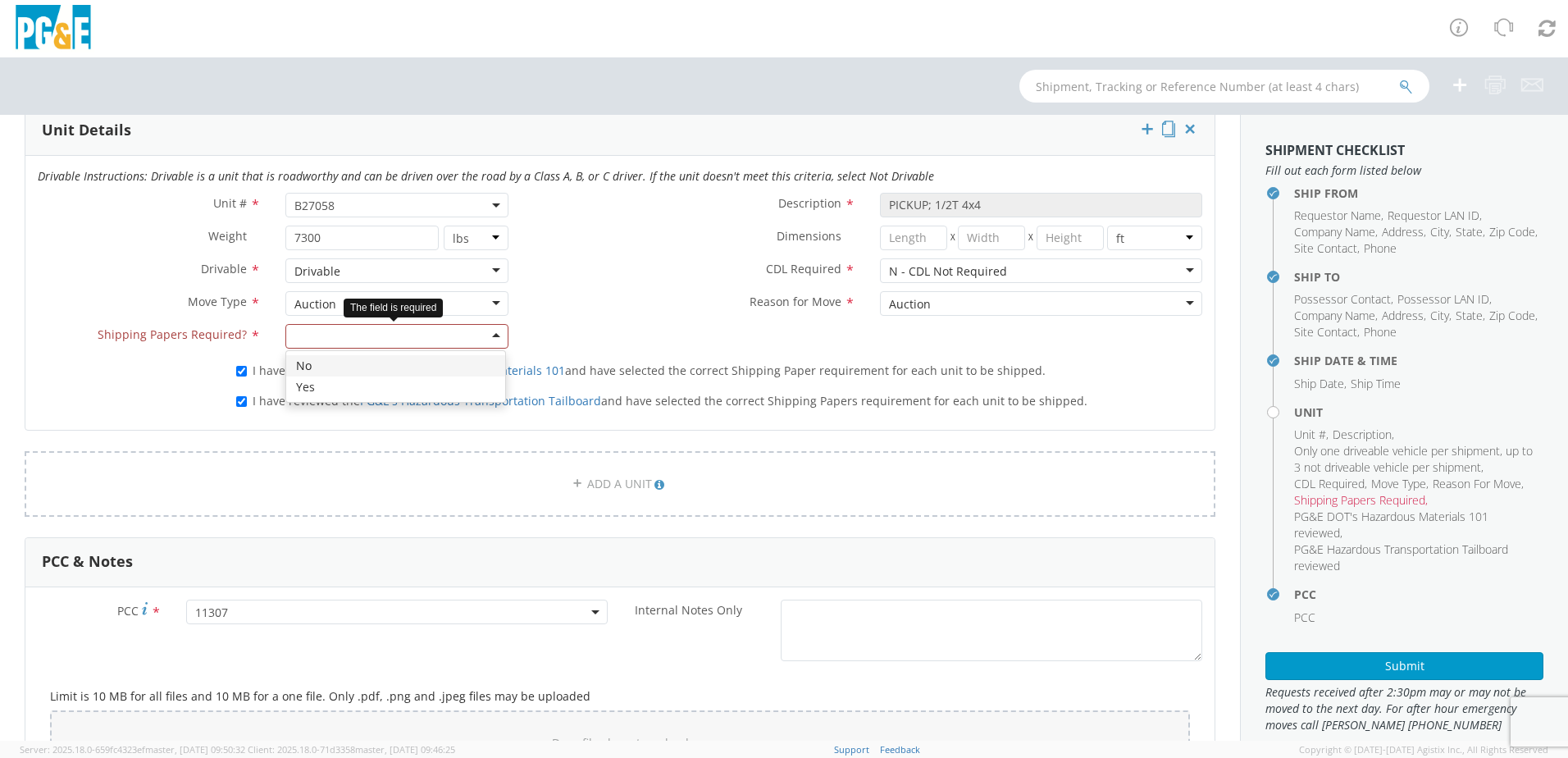
click at [494, 337] on div at bounding box center [397, 336] width 223 height 25
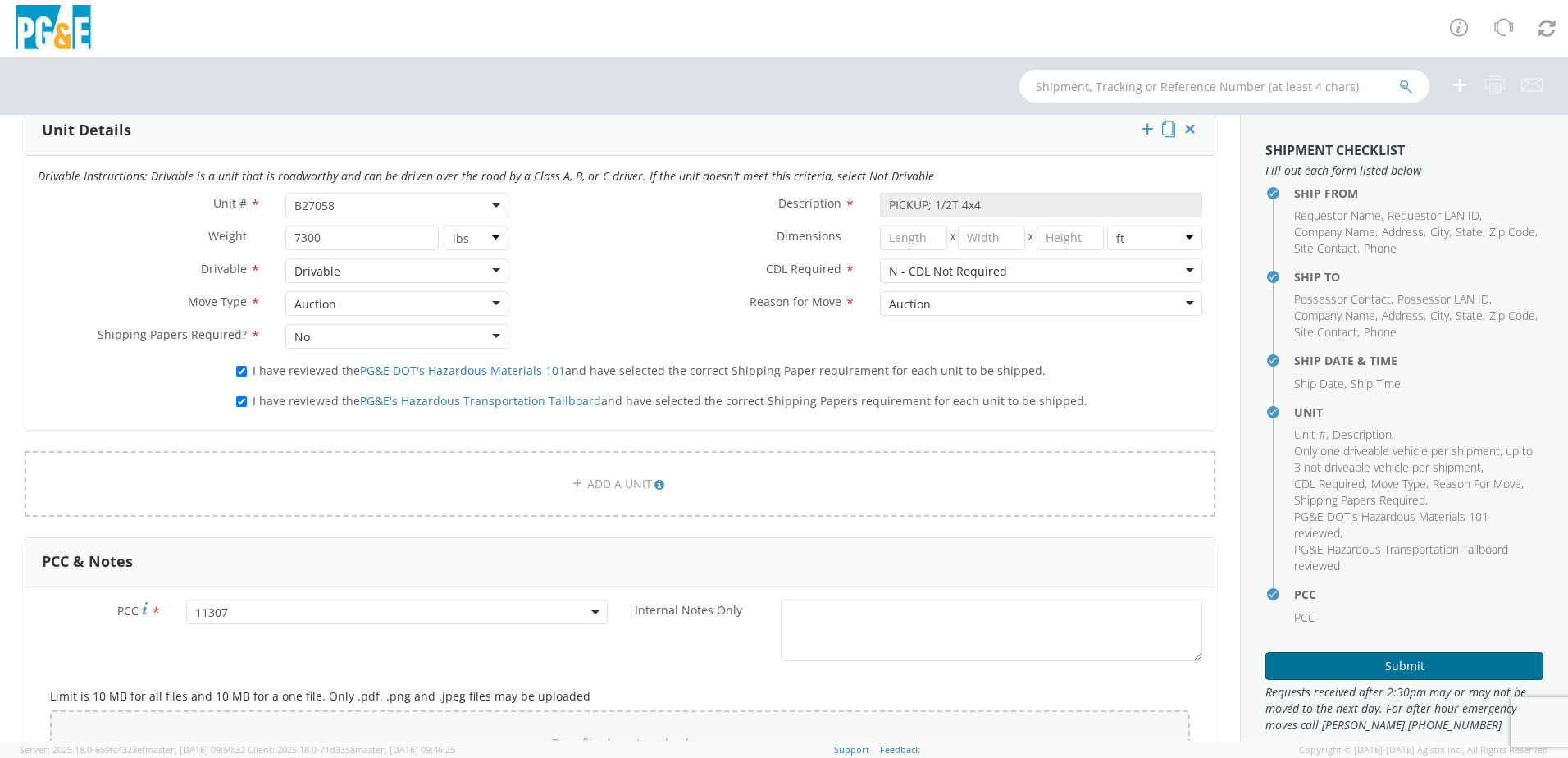
click at [1434, 661] on button "Submit" at bounding box center [1404, 666] width 278 height 28
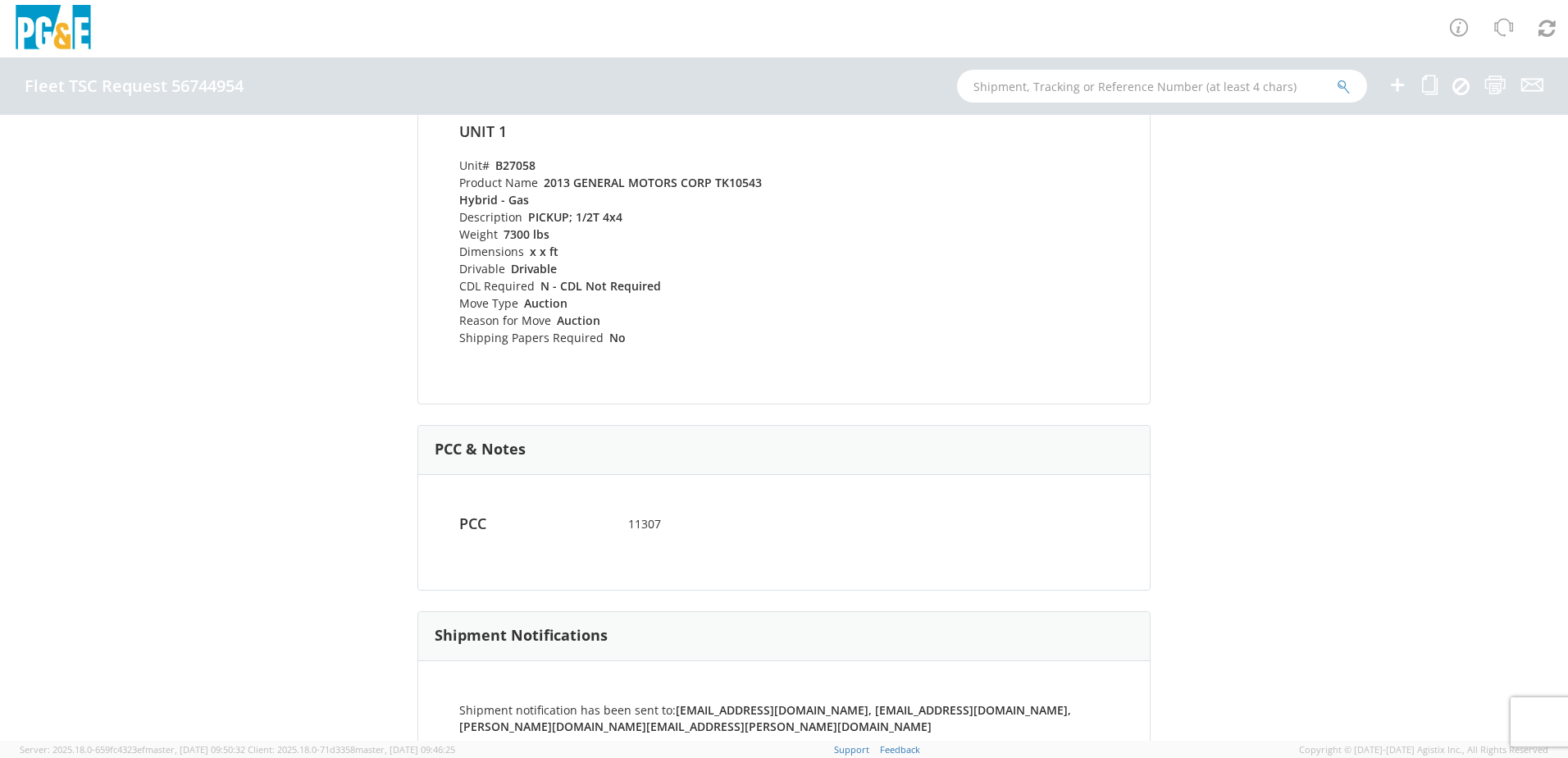
scroll to position [714, 0]
